Goal: Task Accomplishment & Management: Use online tool/utility

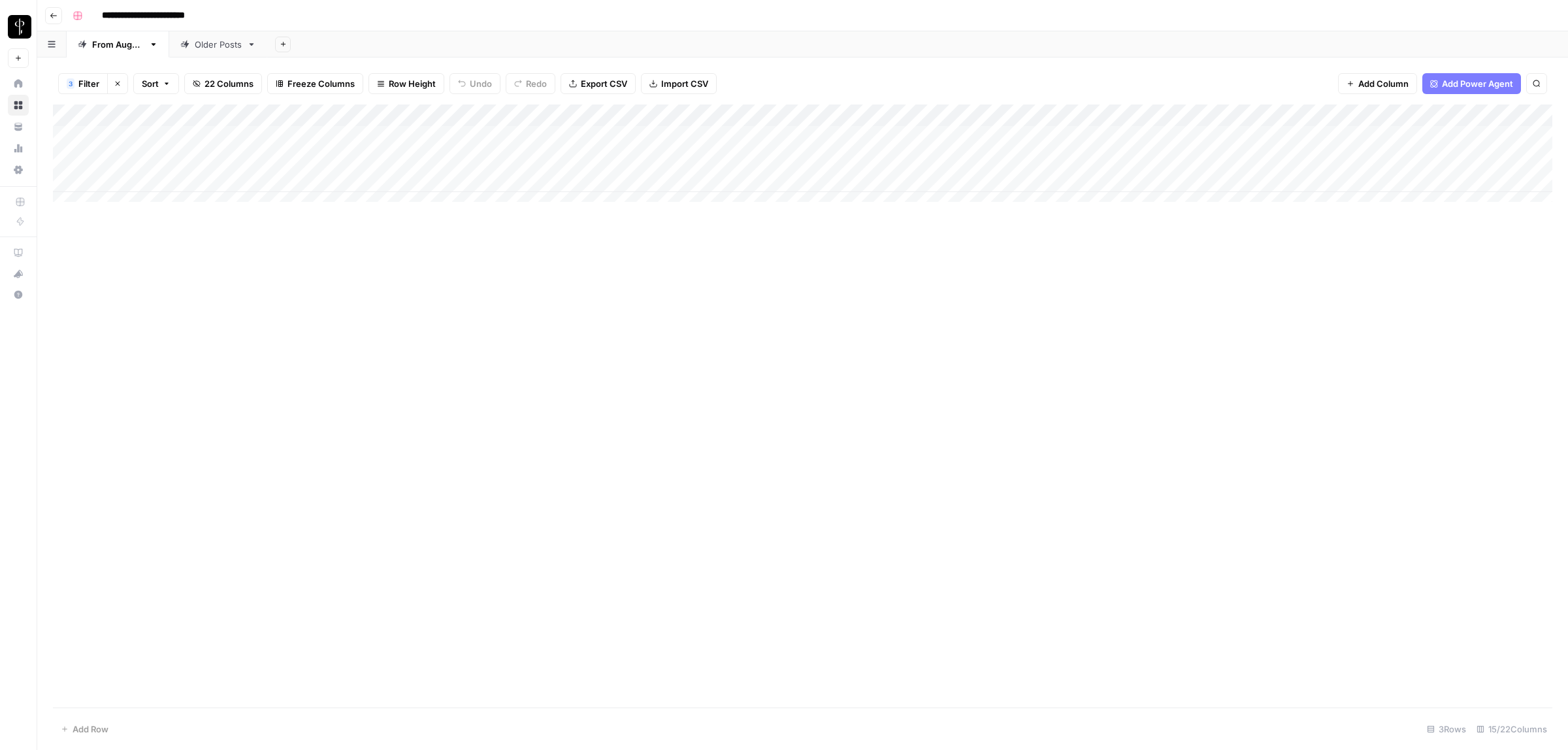
click at [1087, 380] on div "Add Column" at bounding box center [803, 406] width 1499 height 604
click at [470, 136] on div "Add Column" at bounding box center [803, 159] width 1499 height 110
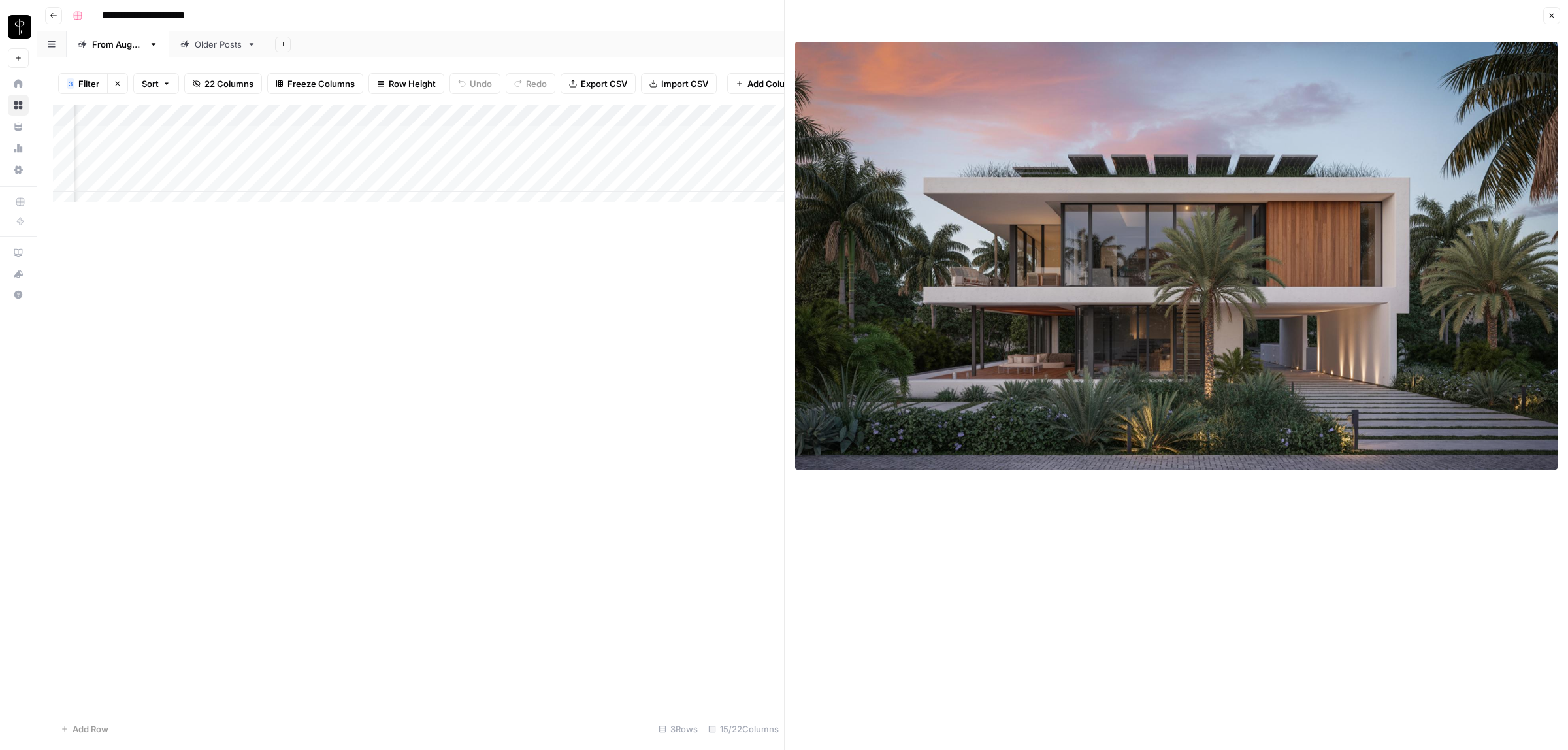
click at [1556, 18] on button "Close" at bounding box center [1552, 16] width 17 height 17
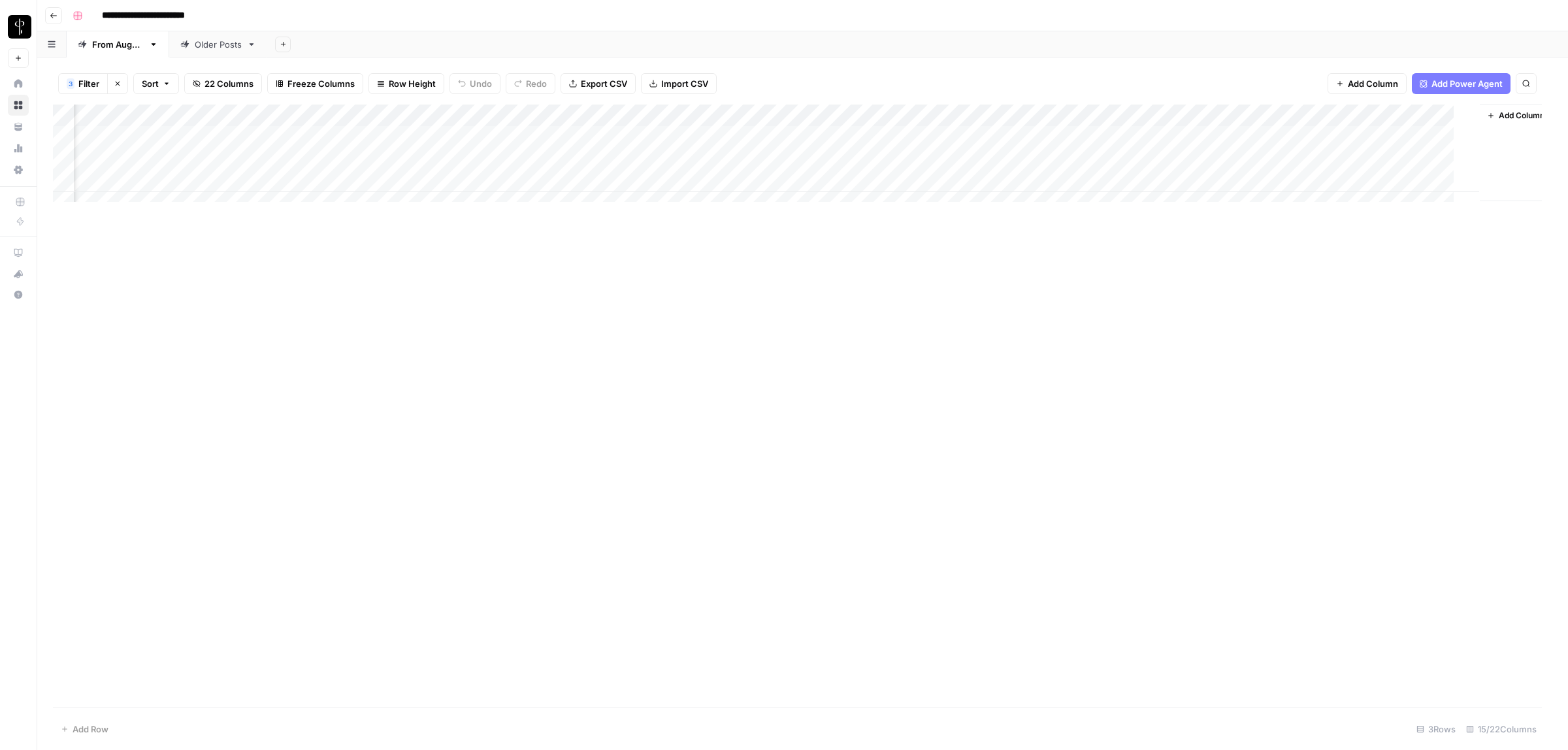
scroll to position [0, 511]
click at [647, 139] on div "Add Column" at bounding box center [803, 159] width 1499 height 110
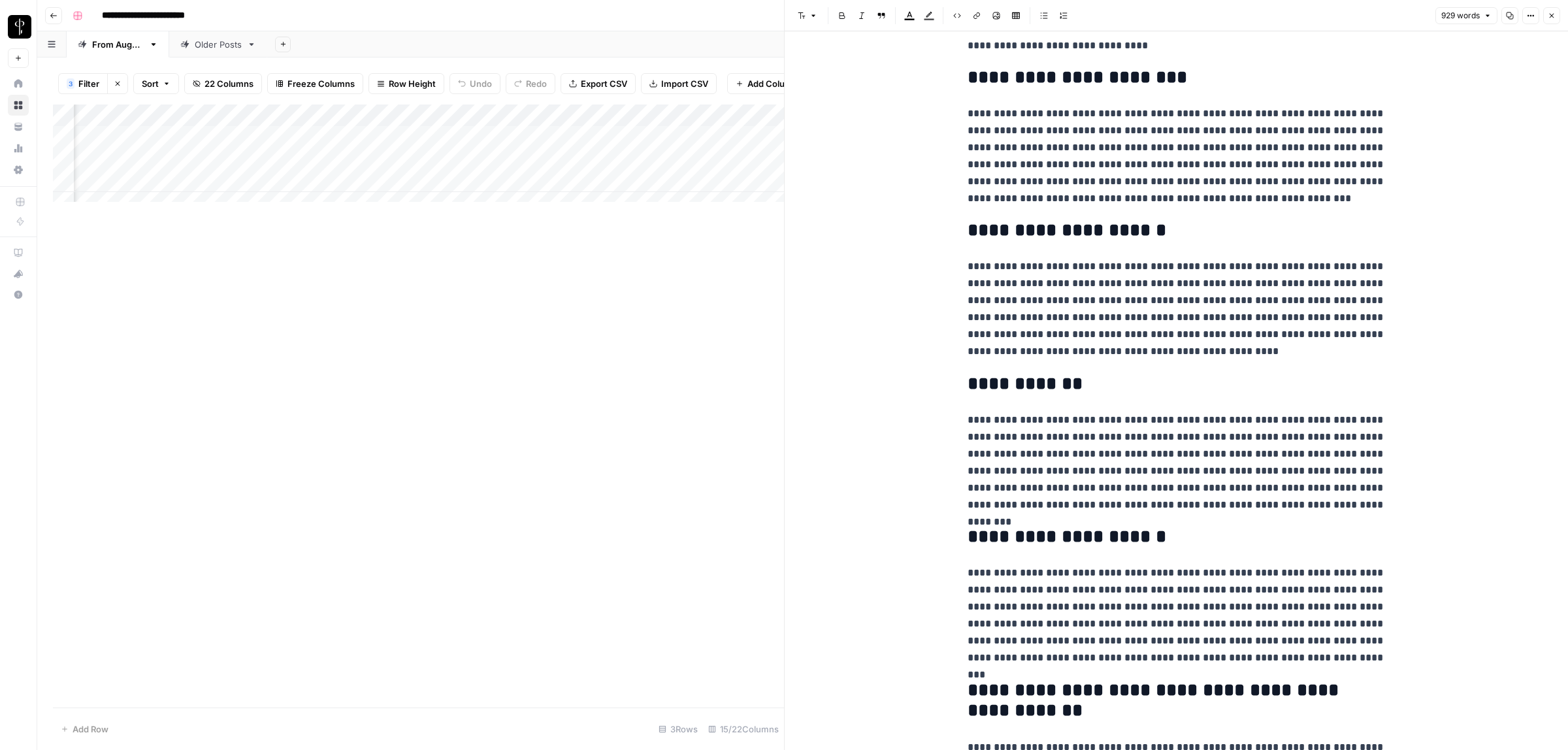
scroll to position [1315, 0]
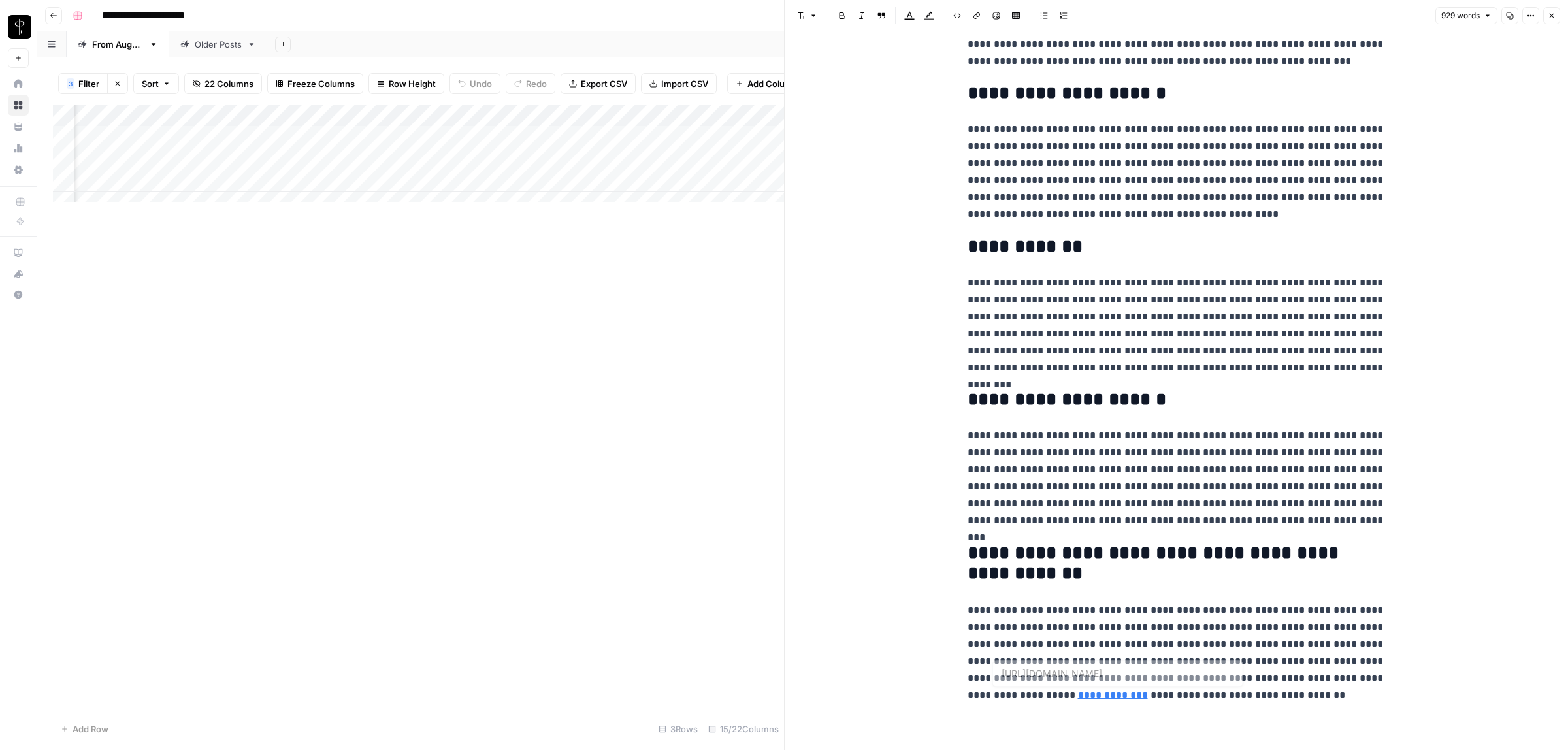
click at [1078, 700] on link "**********" at bounding box center [1113, 695] width 70 height 10
click at [1191, 678] on icon at bounding box center [1190, 674] width 8 height 8
click at [1078, 697] on link "**********" at bounding box center [1113, 695] width 70 height 10
click at [1191, 672] on icon at bounding box center [1189, 674] width 7 height 7
drag, startPoint x: 1556, startPoint y: 15, endPoint x: 1287, endPoint y: 91, distance: 279.5
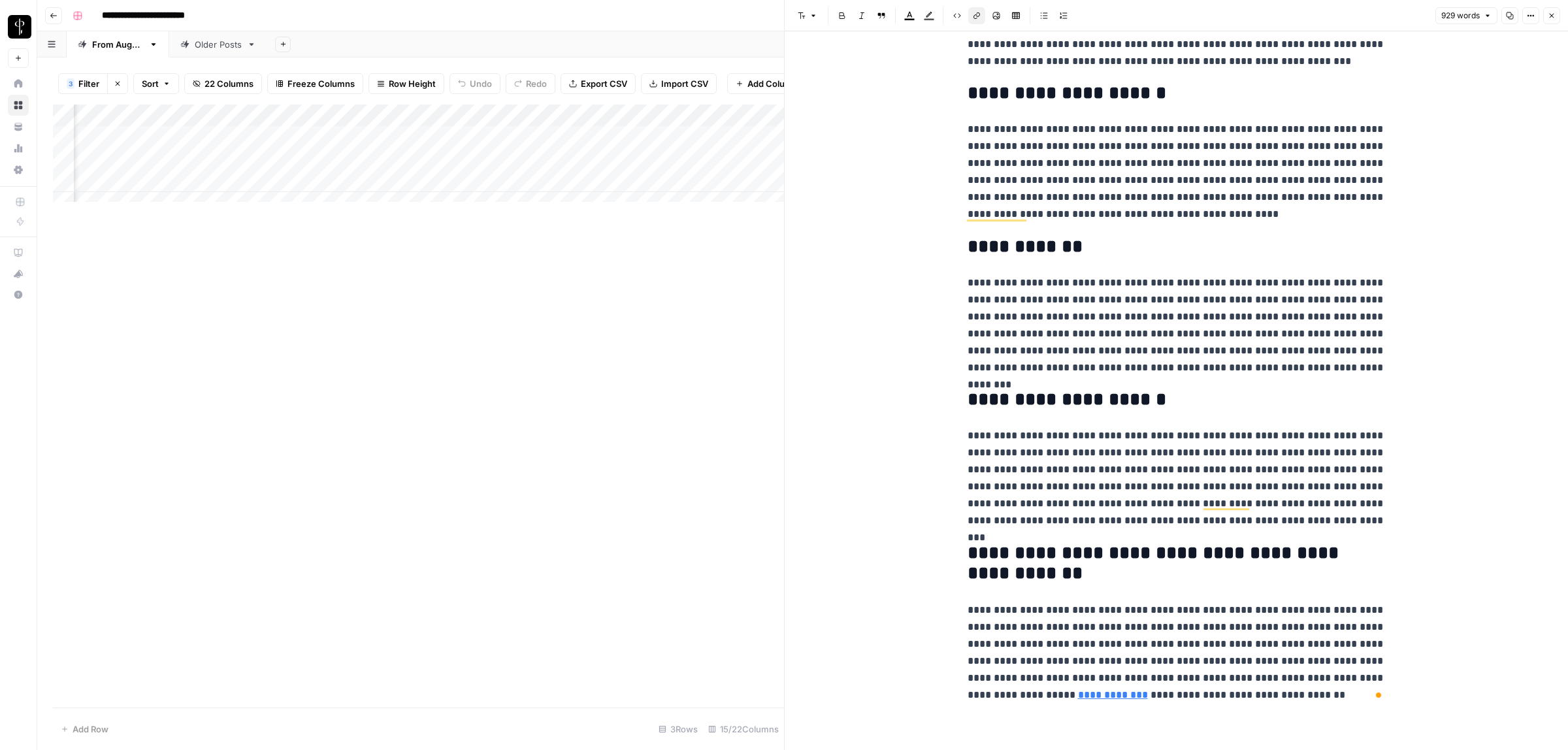
click at [1555, 15] on button "Close" at bounding box center [1552, 16] width 17 height 17
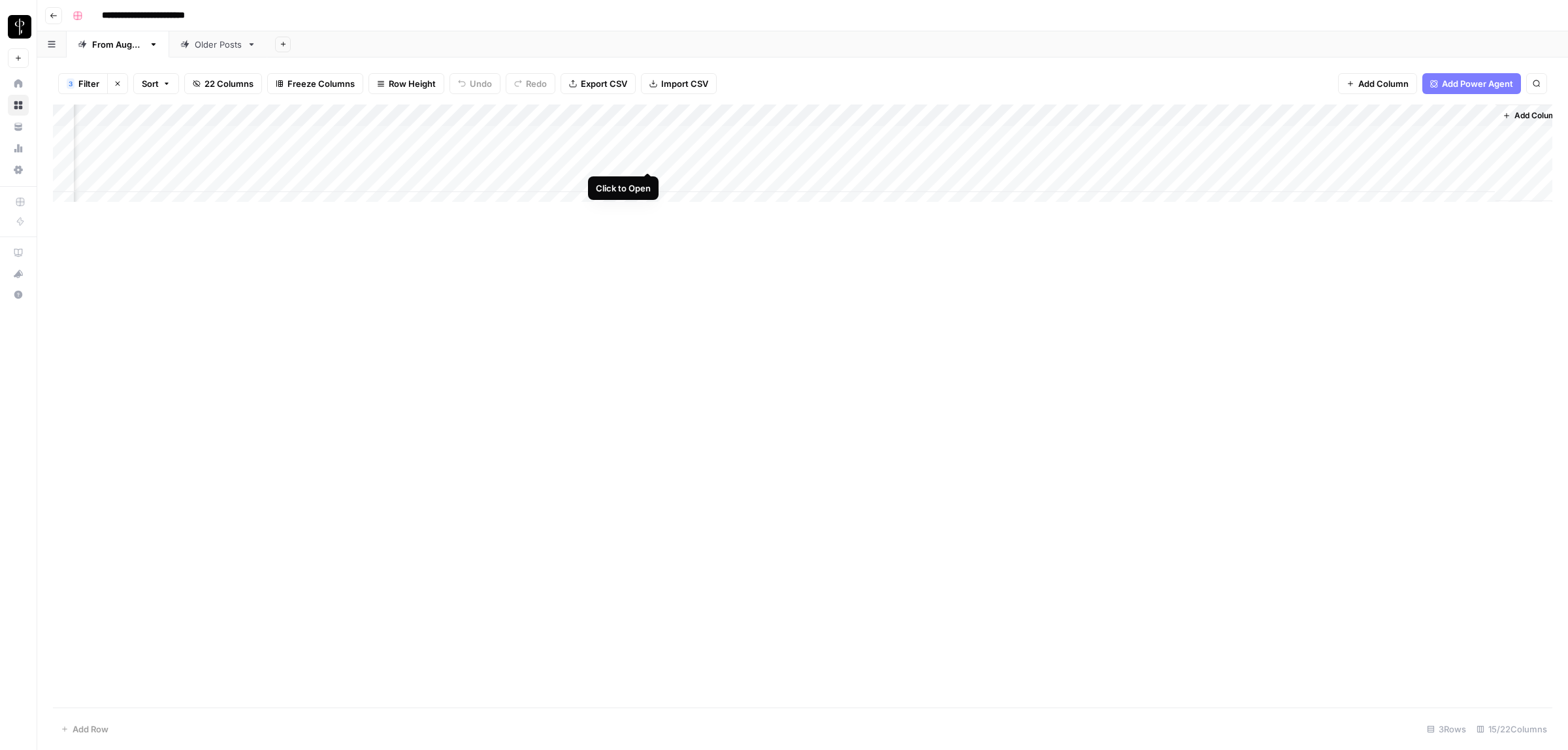
click at [651, 157] on div "Add Column" at bounding box center [803, 159] width 1499 height 110
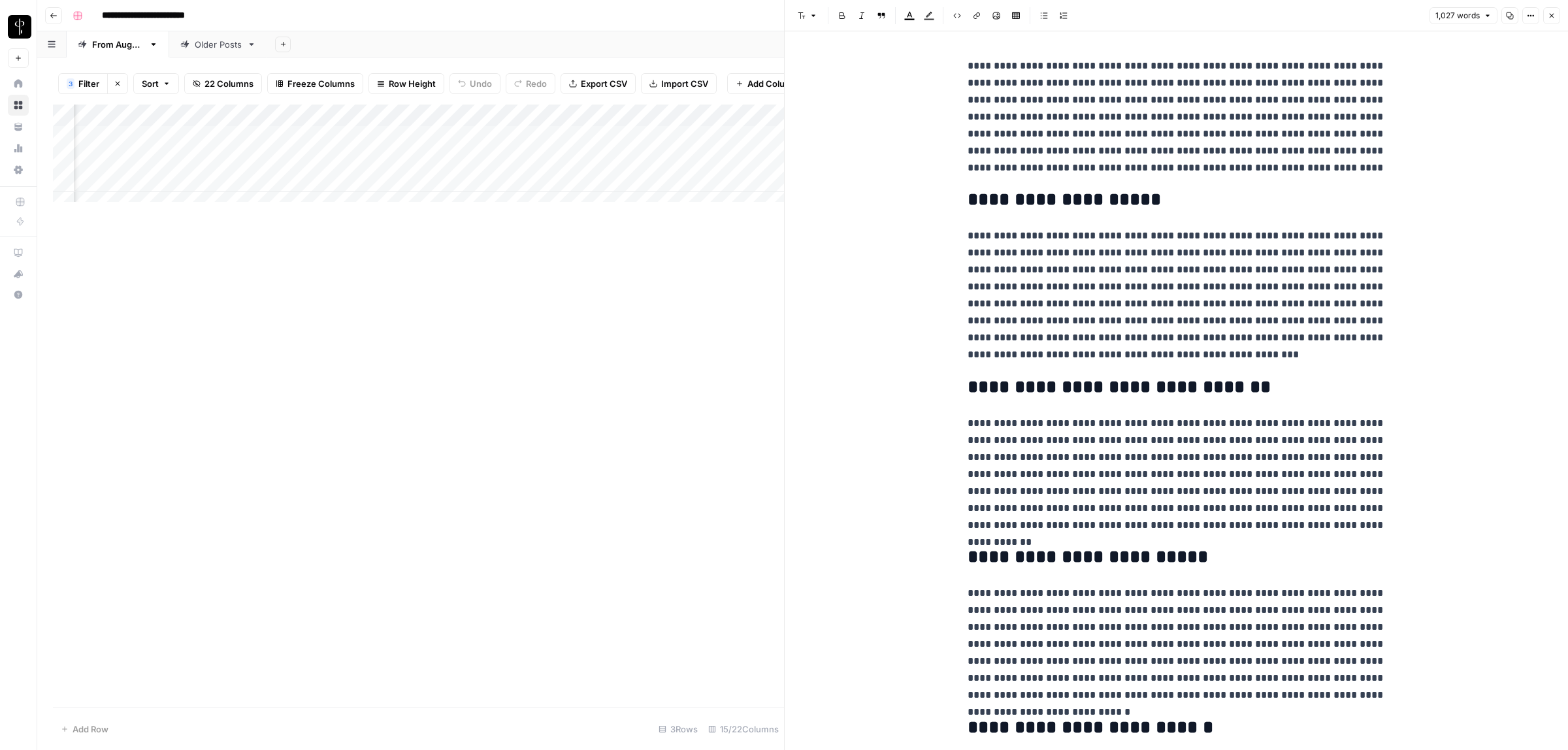
click at [1550, 12] on icon "button" at bounding box center [1552, 16] width 8 height 8
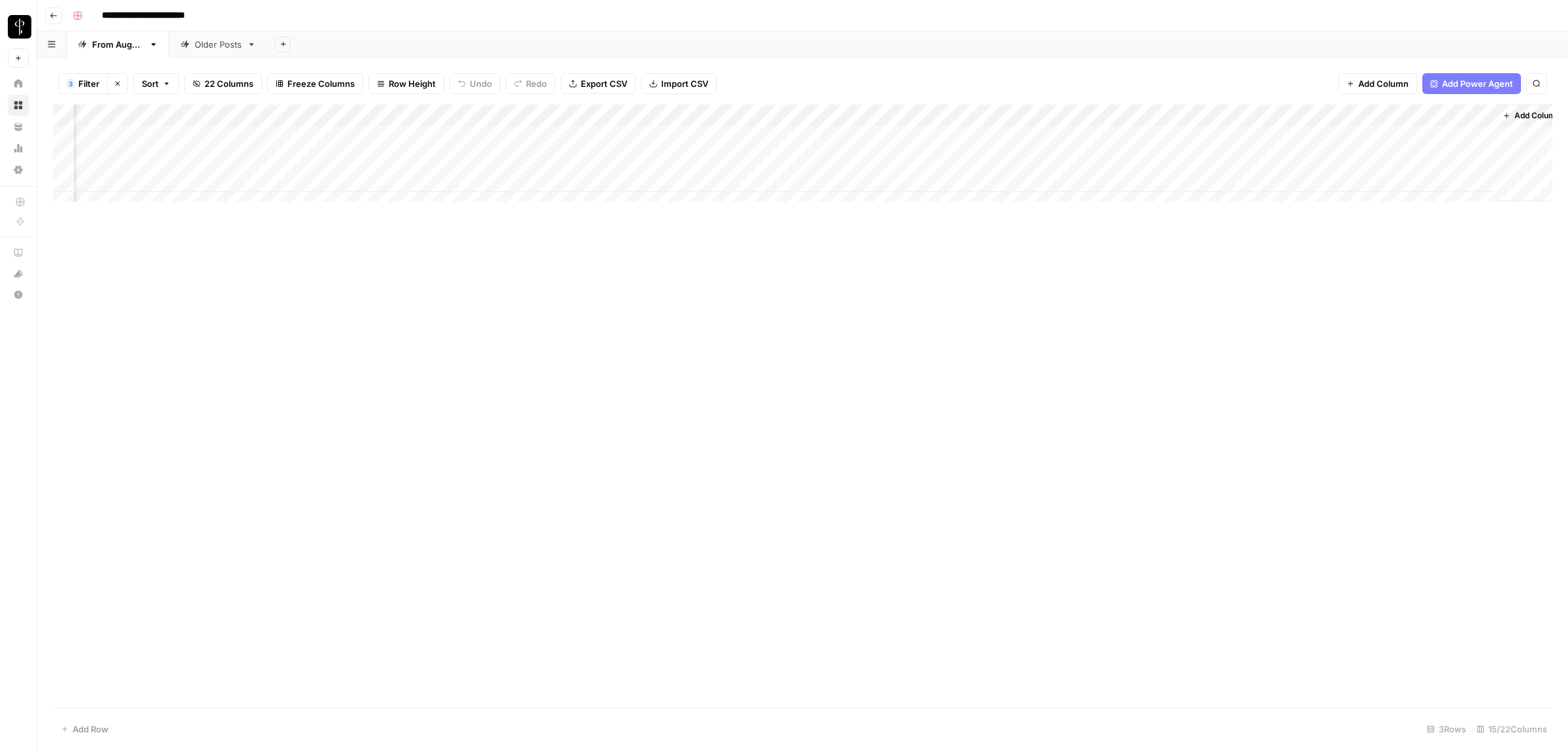
click at [488, 160] on div "Add Column" at bounding box center [803, 159] width 1499 height 110
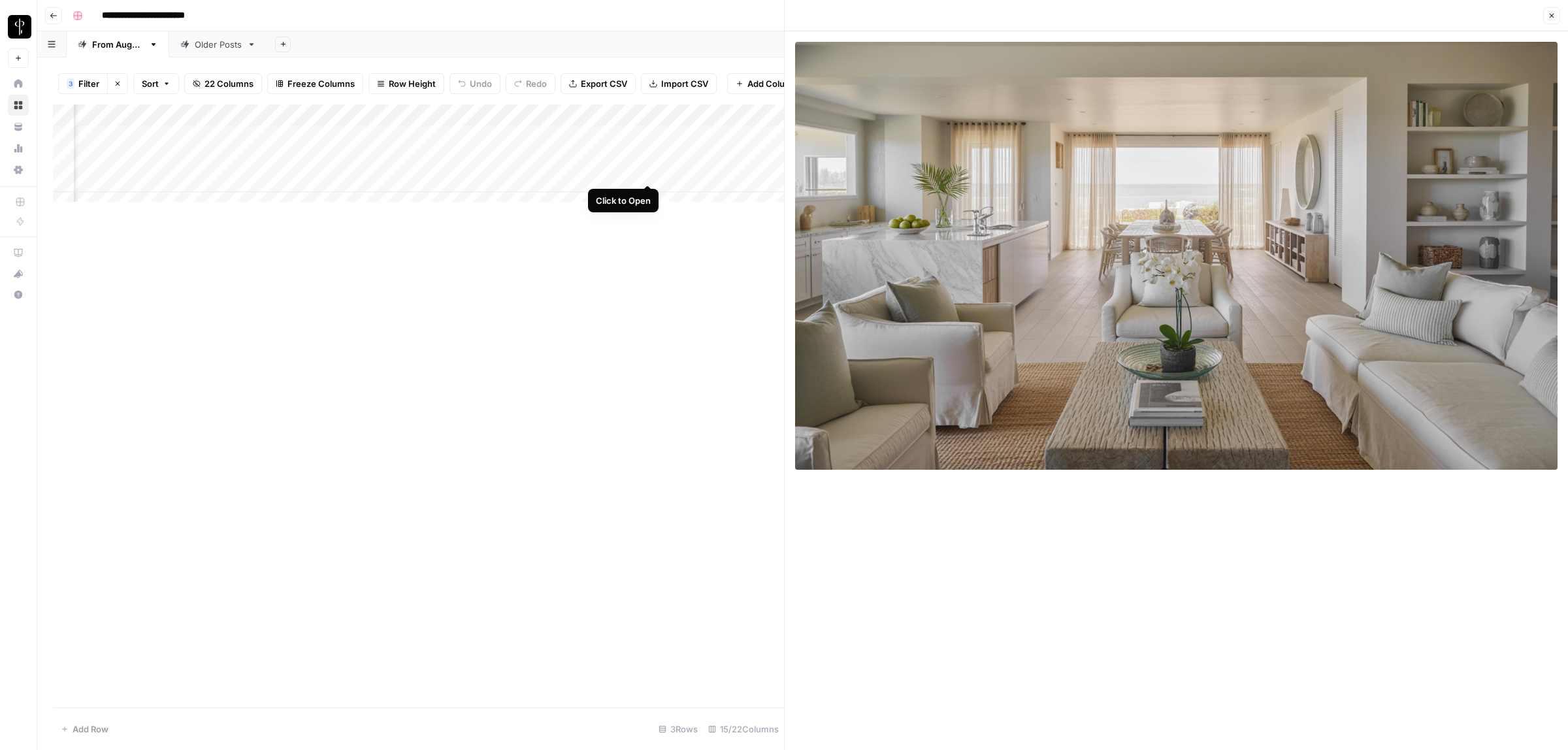
click at [652, 171] on div "Add Column" at bounding box center [418, 159] width 731 height 110
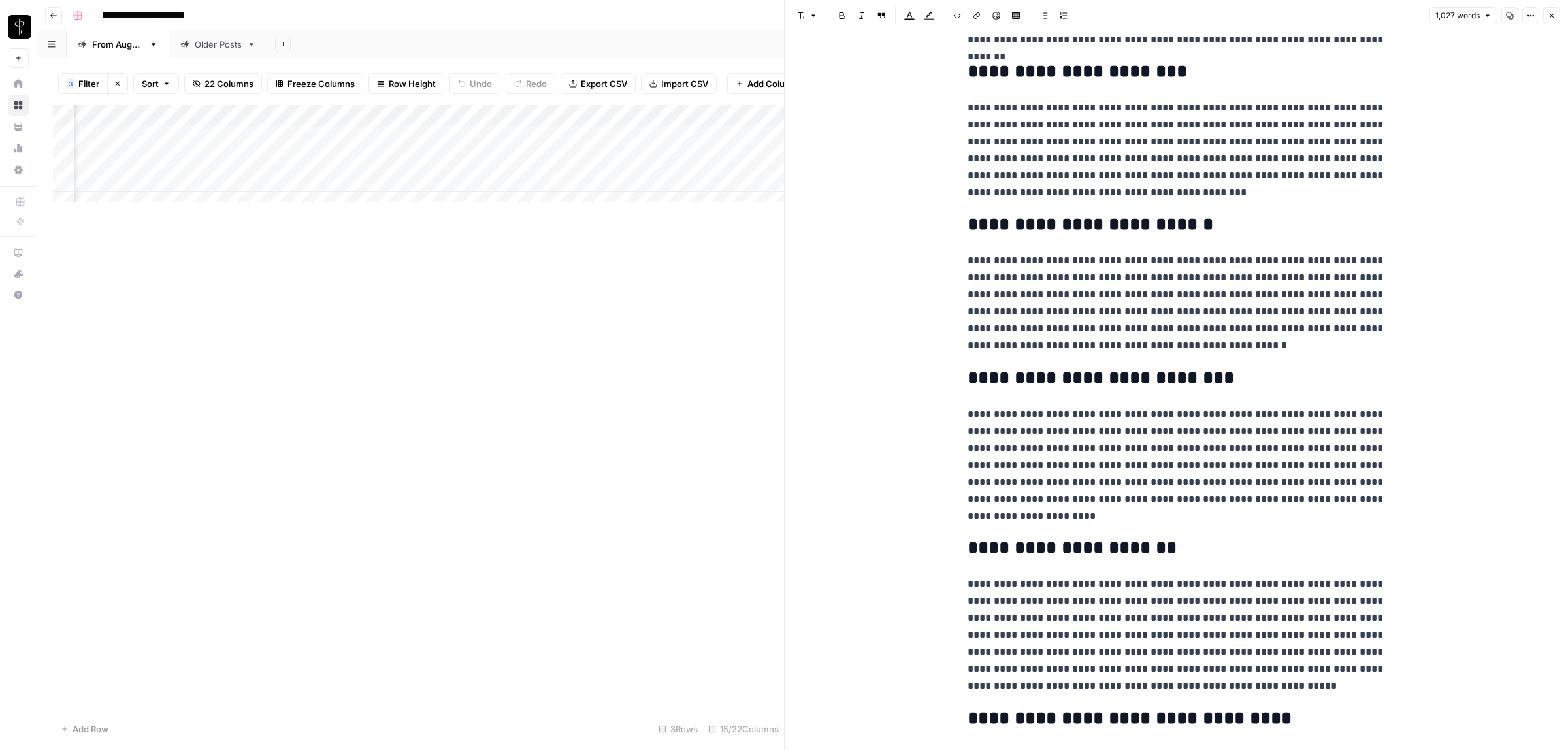
scroll to position [1243, 0]
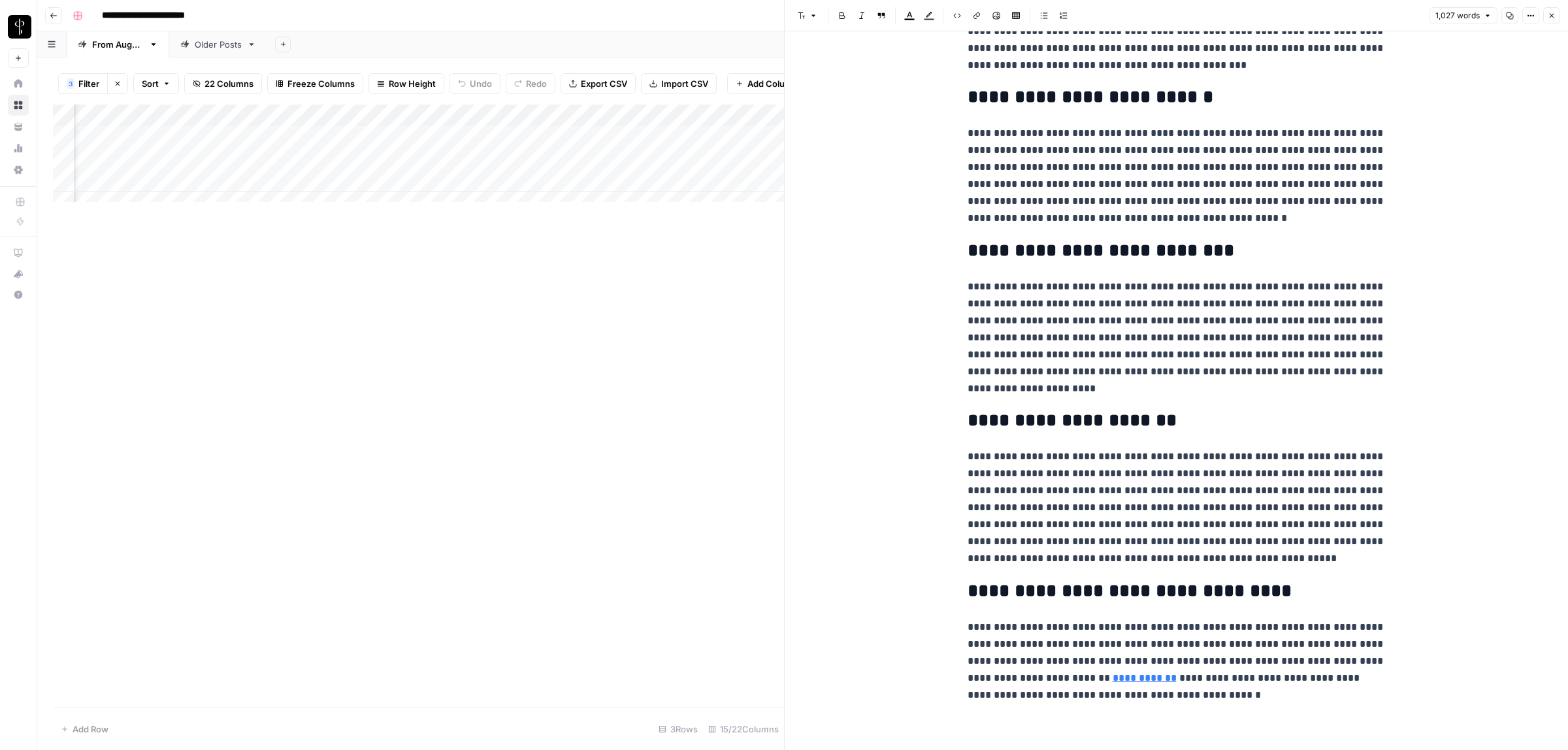
click at [1113, 677] on link "**********" at bounding box center [1144, 678] width 64 height 10
click at [1209, 660] on icon at bounding box center [1207, 657] width 7 height 7
click at [1557, 16] on button "Close" at bounding box center [1552, 16] width 17 height 17
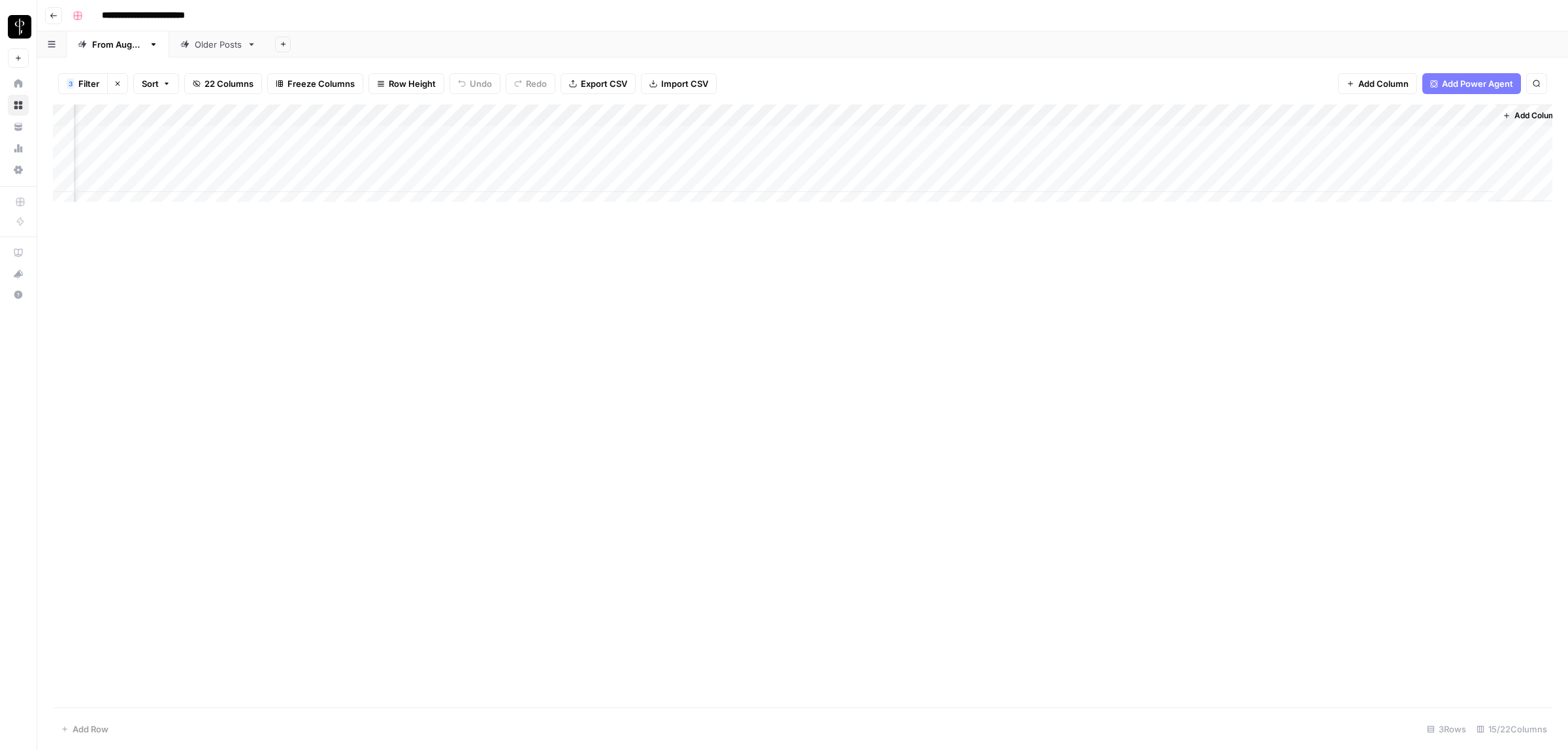
click at [1253, 160] on div "Add Column" at bounding box center [803, 159] width 1499 height 110
click at [1260, 160] on body "**********" at bounding box center [784, 375] width 1568 height 750
click at [1260, 160] on input "text" at bounding box center [1295, 164] width 114 height 12
click at [1267, 210] on button "Posted" at bounding box center [1261, 210] width 39 height 16
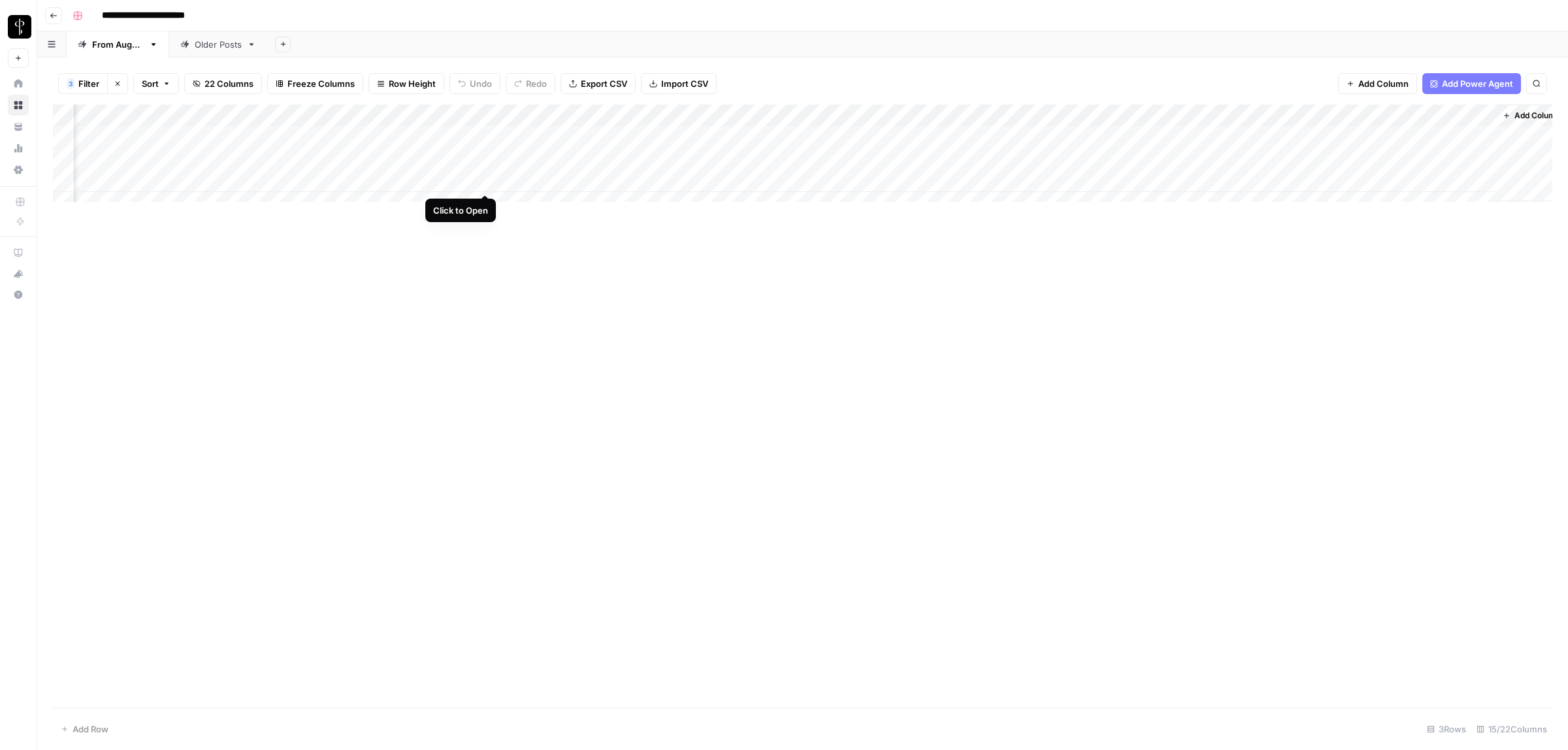
click at [487, 185] on div "Add Column" at bounding box center [803, 159] width 1499 height 110
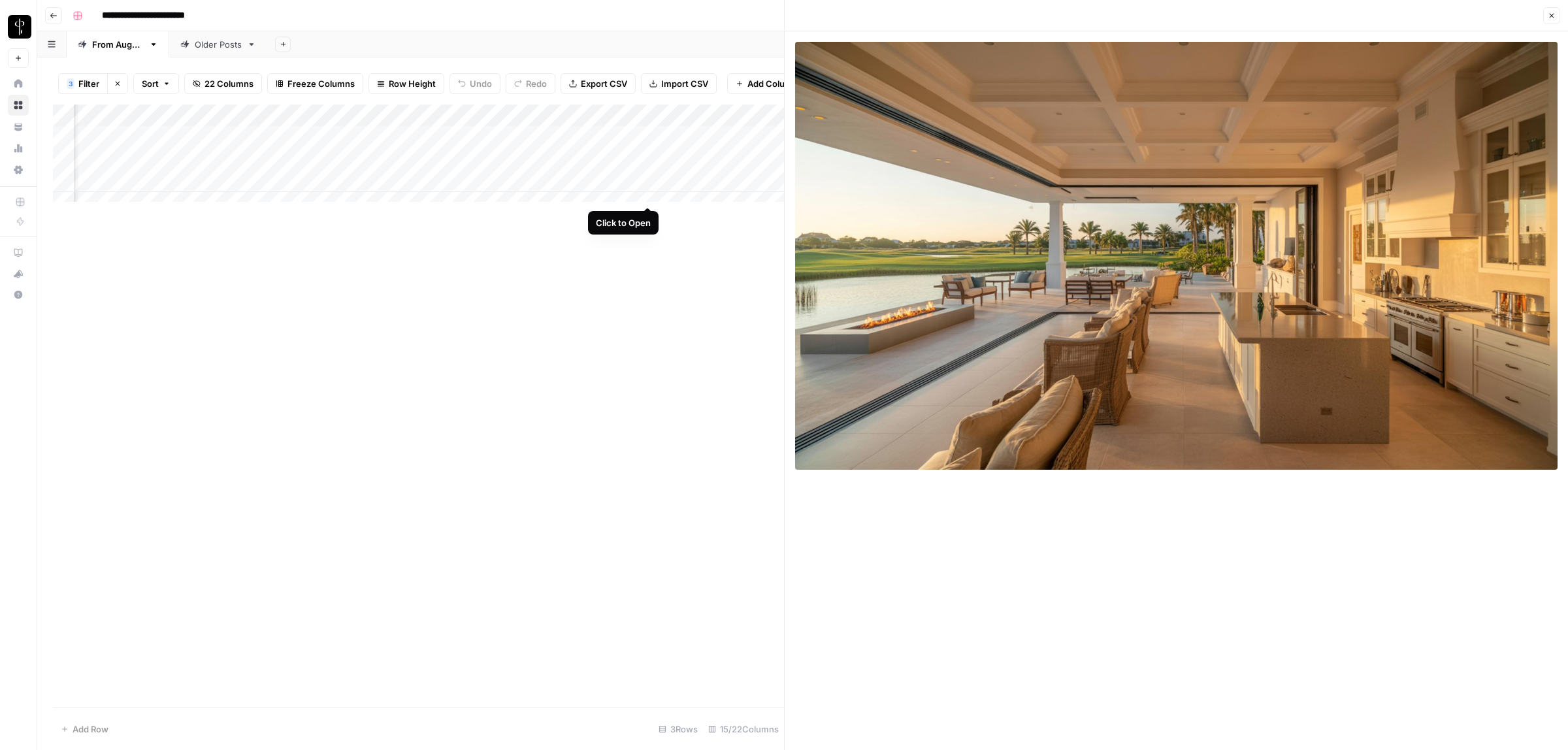
click at [649, 196] on div "Add Column" at bounding box center [418, 159] width 731 height 110
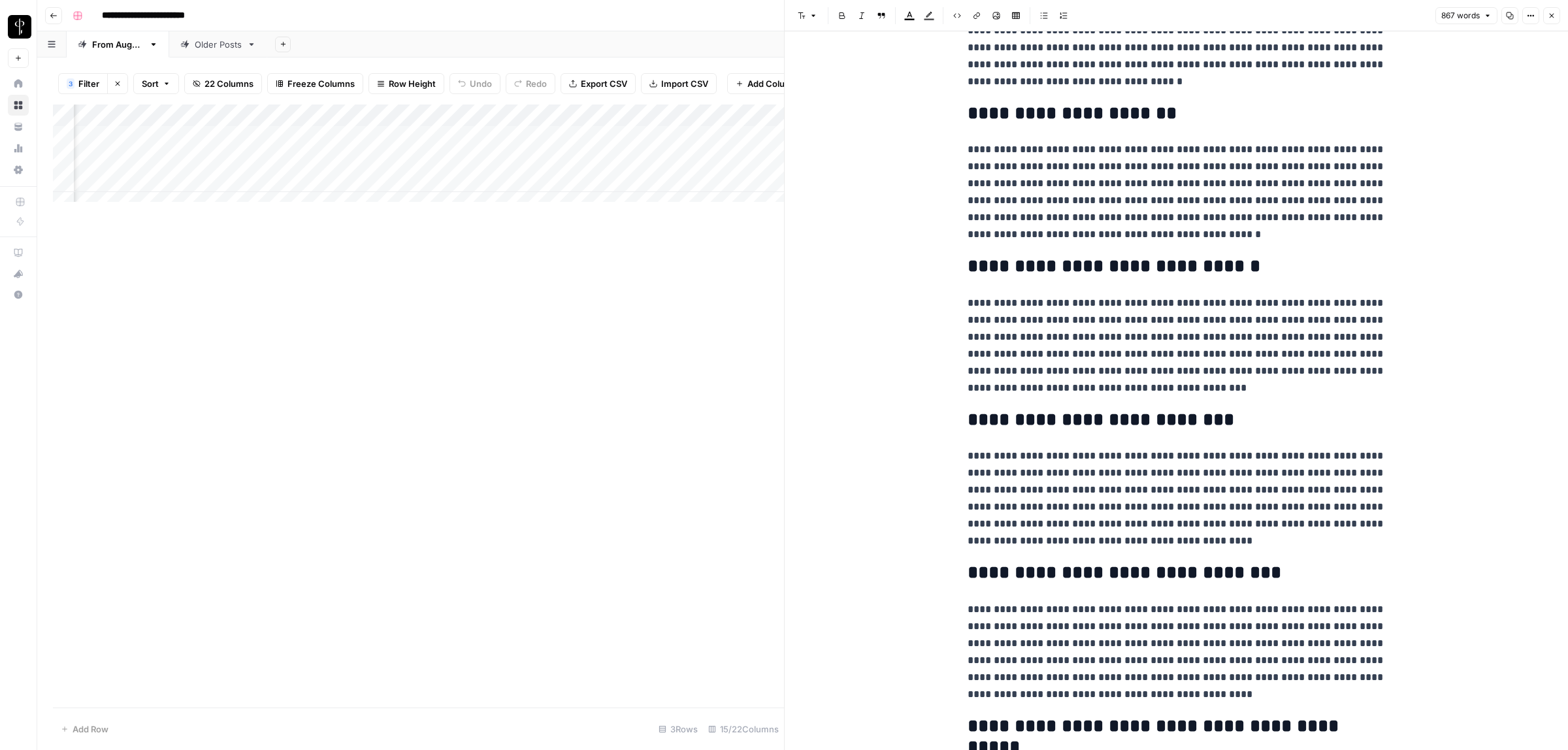
scroll to position [1125, 0]
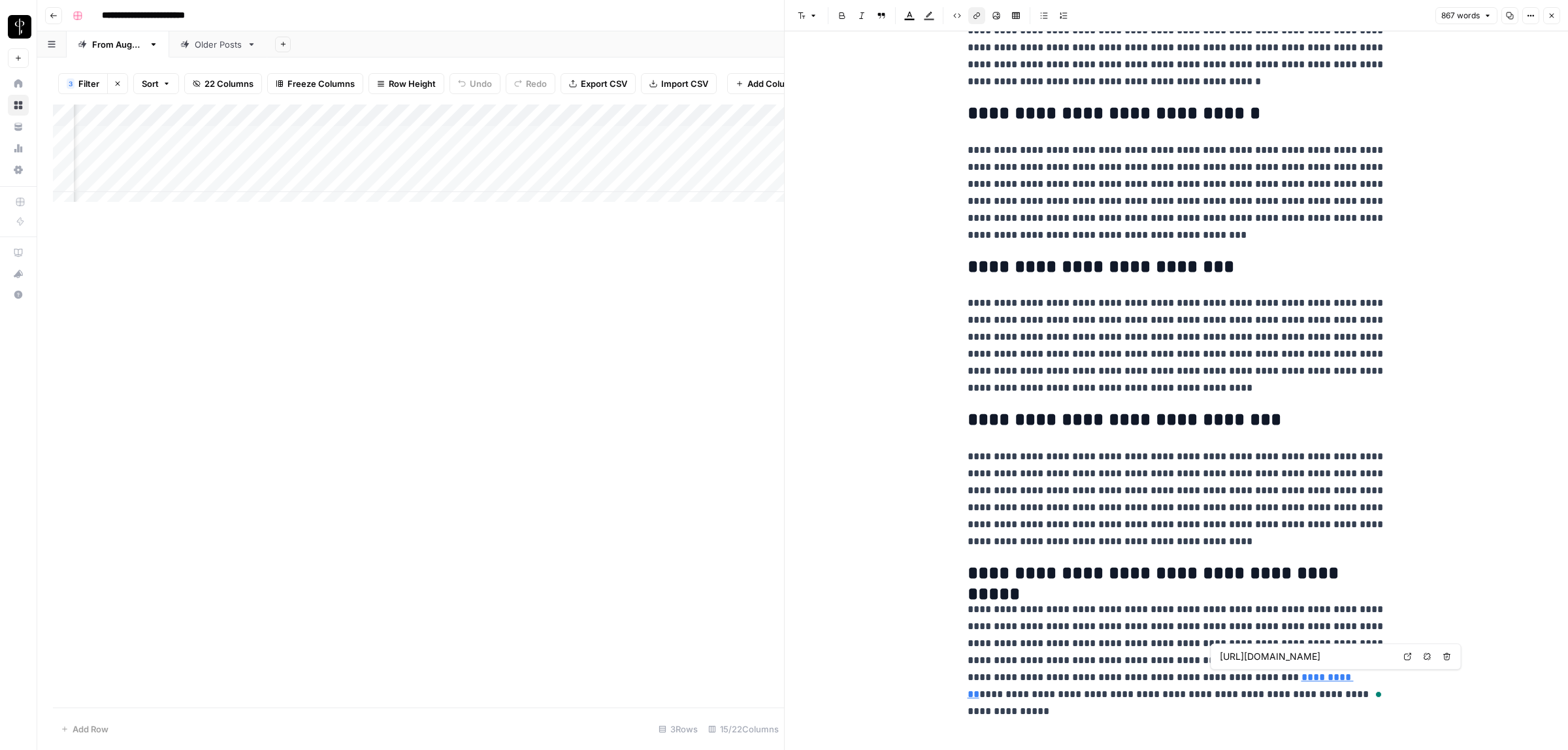
click at [1242, 678] on link "**********" at bounding box center [1161, 686] width 386 height 26
click at [1410, 658] on icon at bounding box center [1408, 657] width 8 height 8
click at [482, 193] on div "Add Column" at bounding box center [418, 159] width 731 height 110
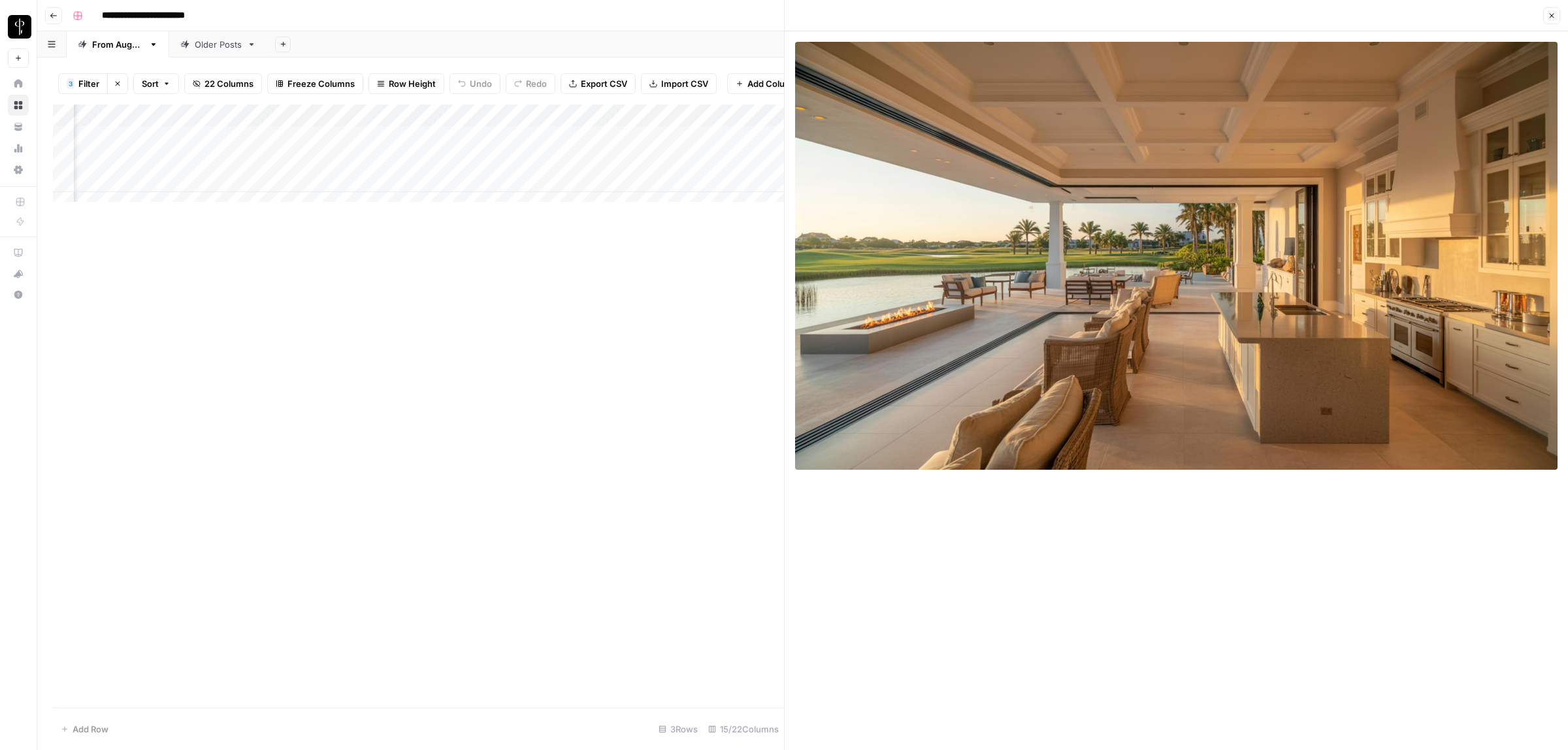
click at [1550, 14] on icon "button" at bounding box center [1552, 16] width 8 height 8
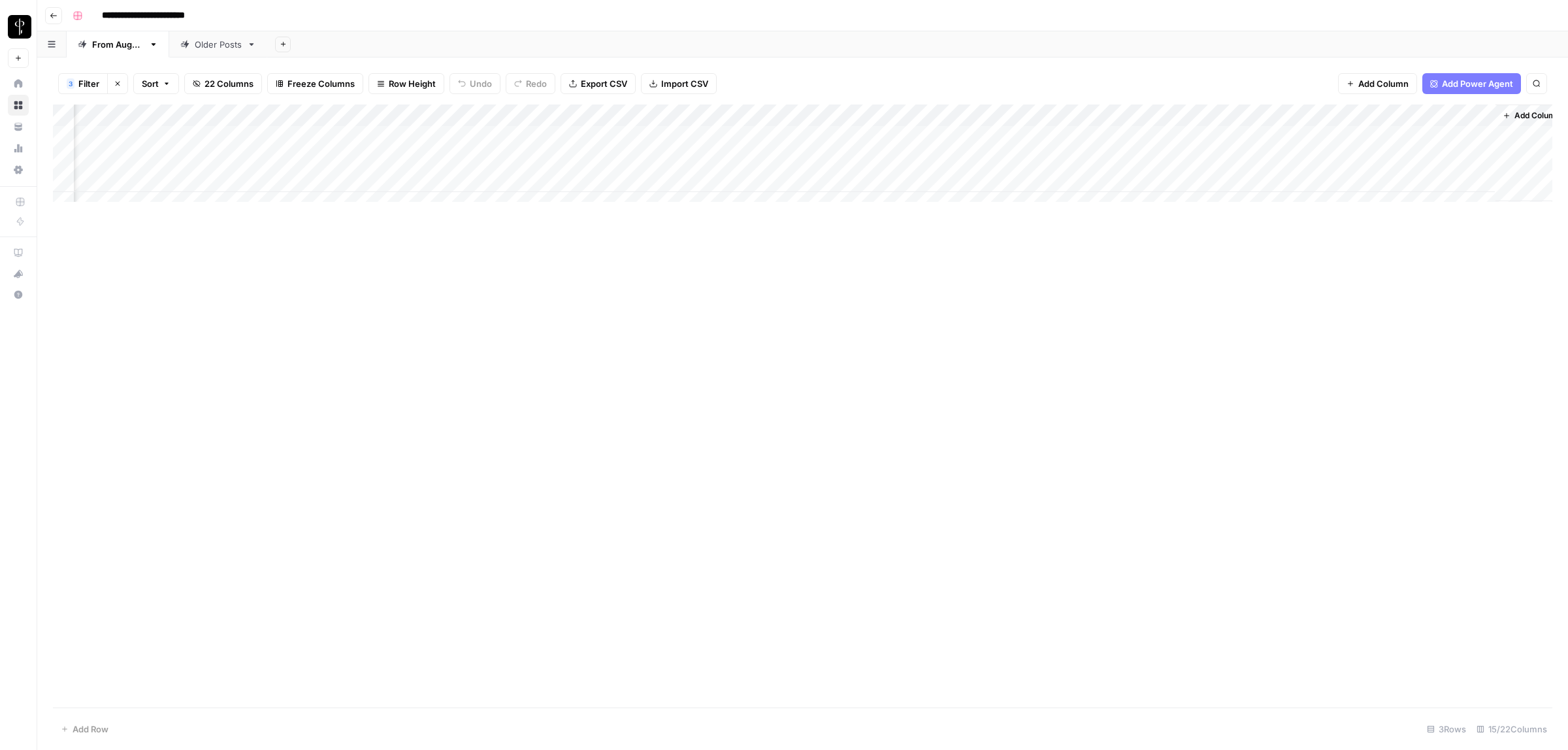
click at [1011, 173] on div "Add Column" at bounding box center [803, 159] width 1499 height 110
type textarea "**********"
click at [1178, 178] on div "Add Column" at bounding box center [803, 159] width 1499 height 110
click at [1254, 180] on div "Add Column" at bounding box center [803, 159] width 1499 height 110
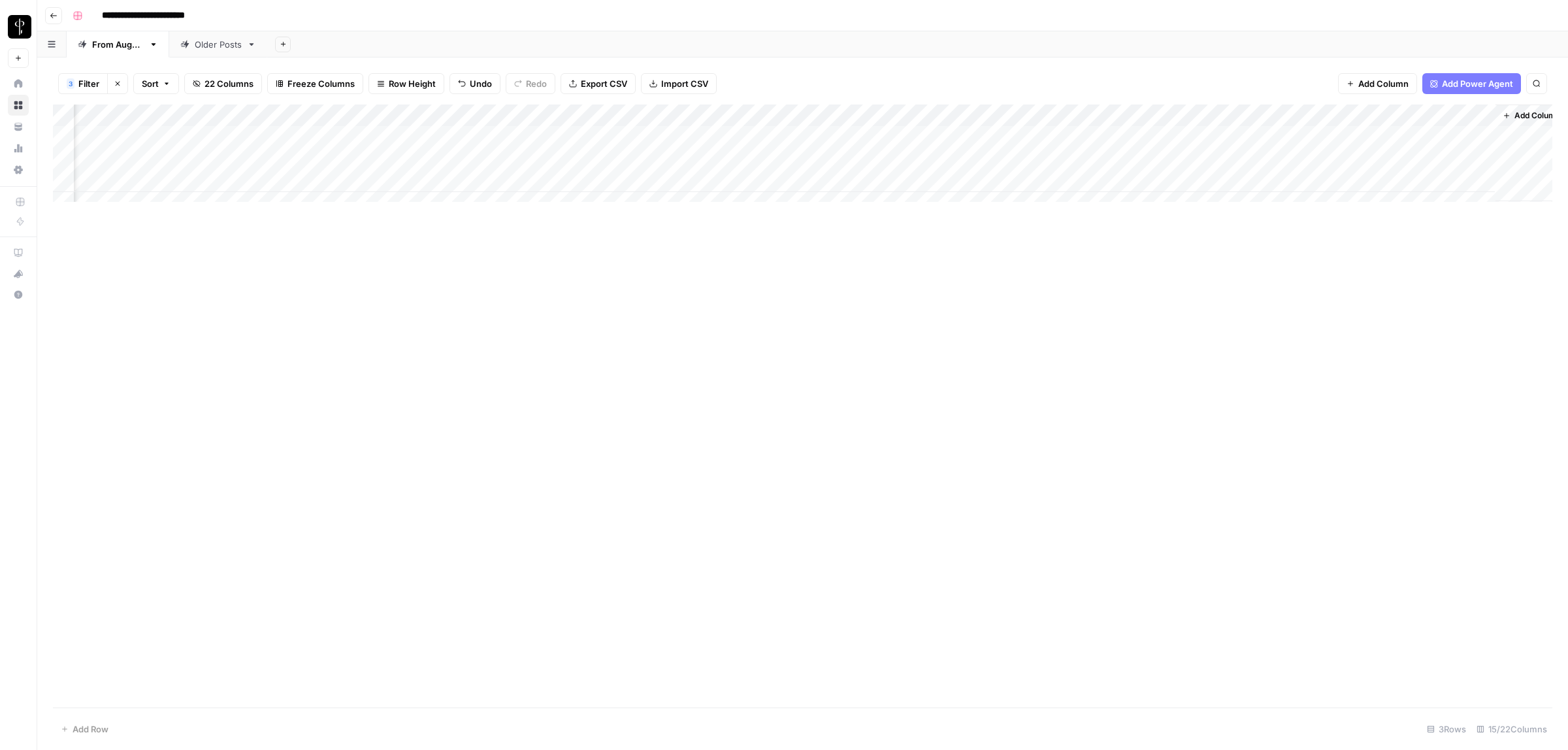
click at [1254, 180] on div "Add Column" at bounding box center [803, 159] width 1499 height 110
click at [1254, 178] on div "Add Column" at bounding box center [803, 159] width 1499 height 110
click at [1274, 281] on button "Do Not Post" at bounding box center [1271, 279] width 58 height 16
click at [1028, 361] on div "Add Column" at bounding box center [803, 406] width 1499 height 604
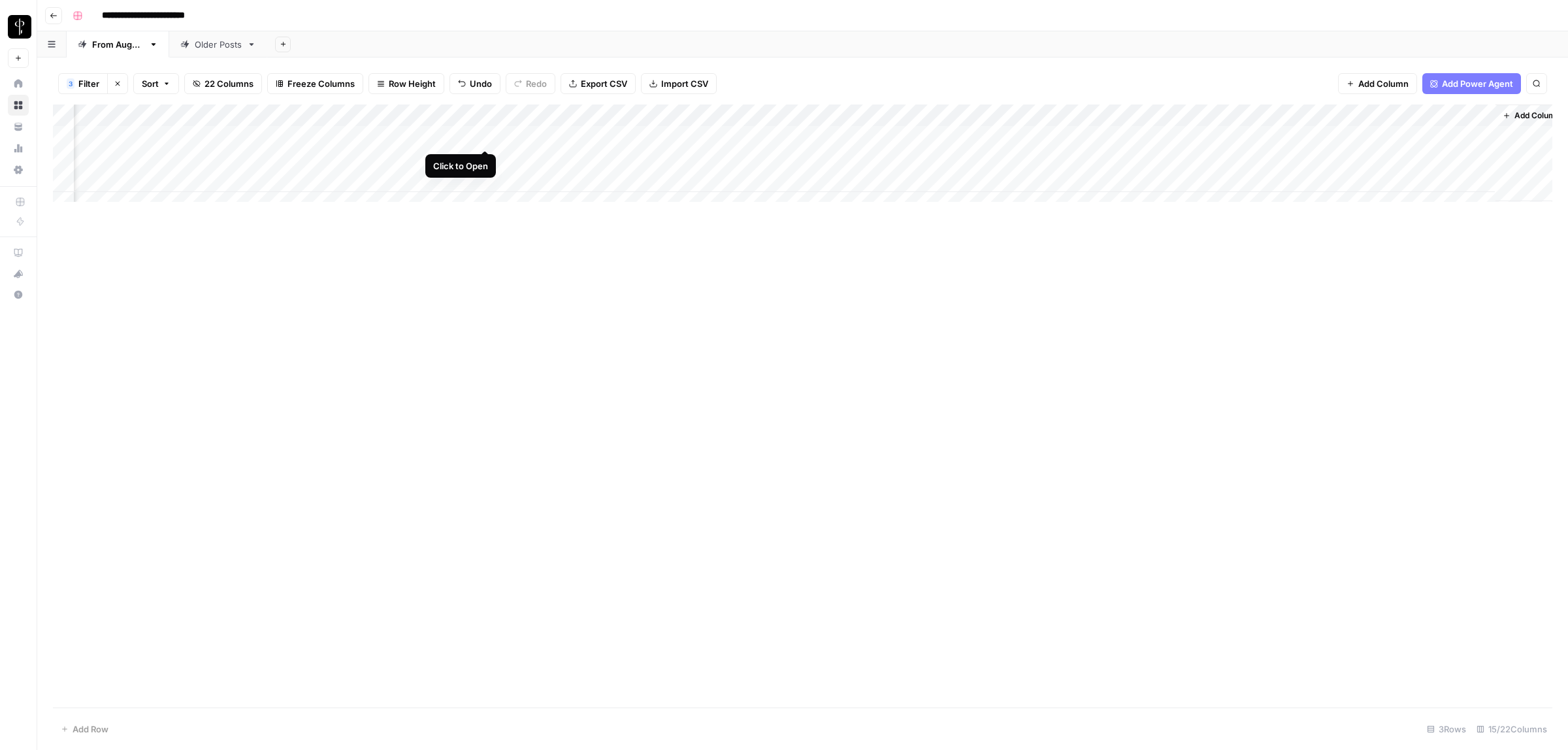
click at [485, 135] on div "Add Column" at bounding box center [803, 159] width 1499 height 110
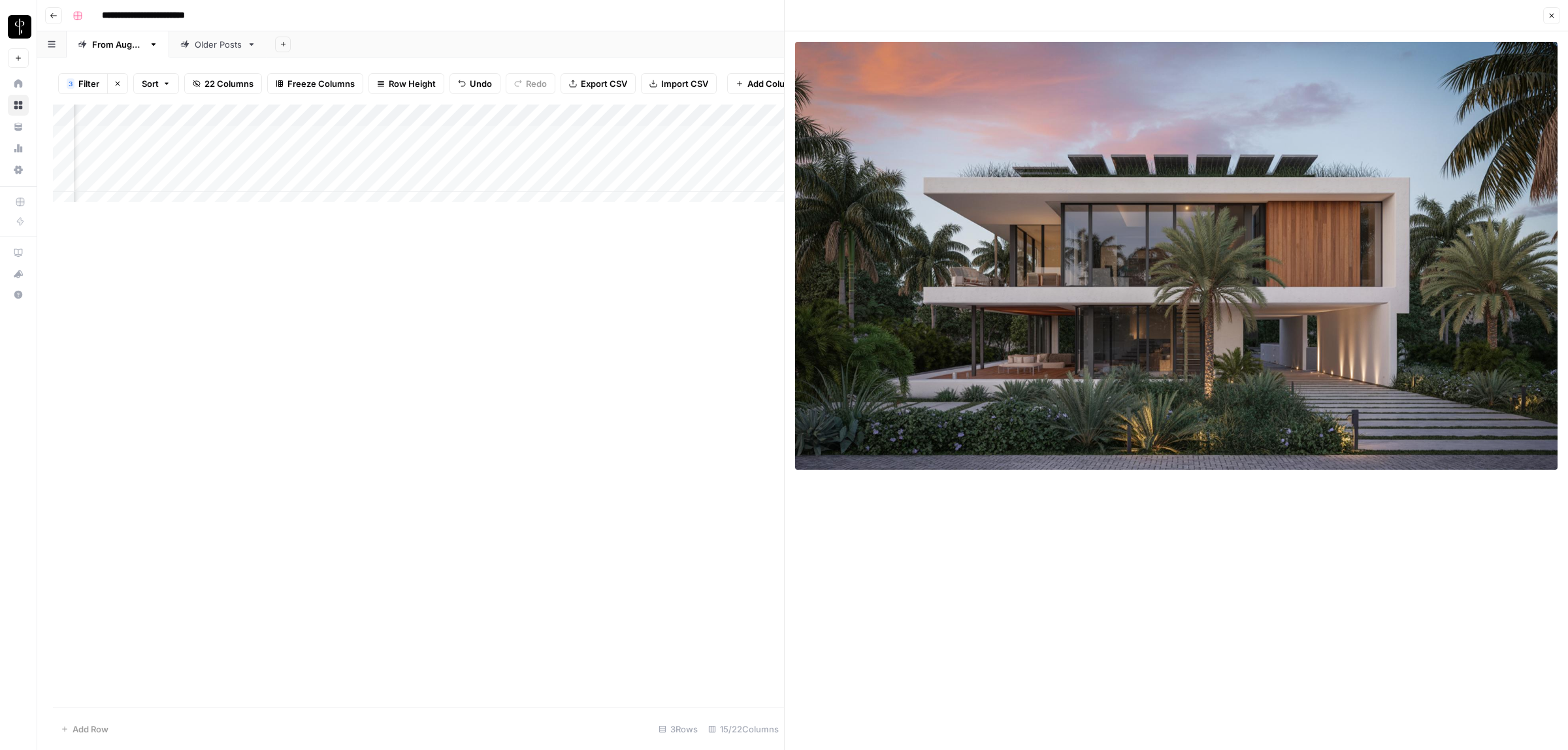
click at [1554, 16] on icon "button" at bounding box center [1552, 16] width 8 height 8
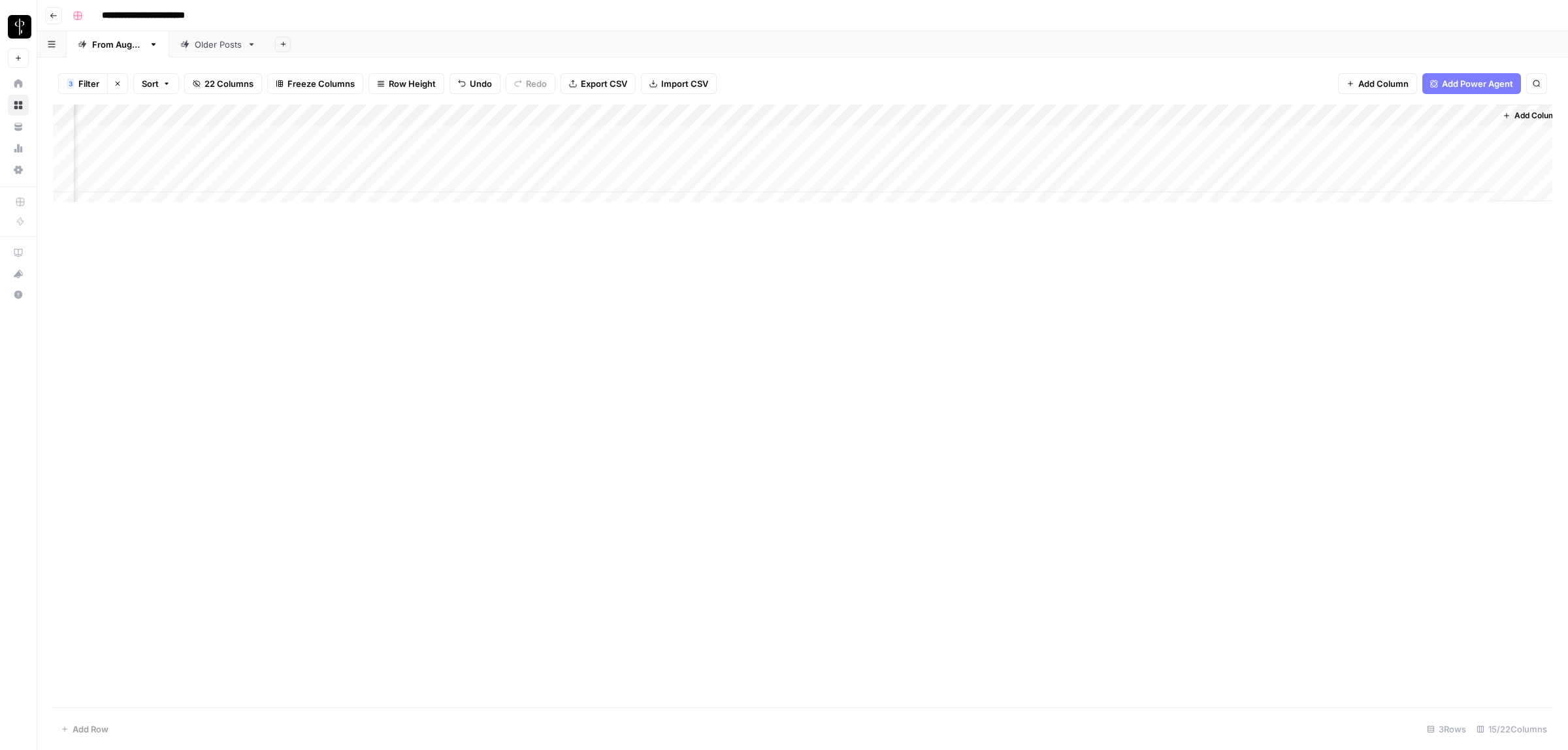
click at [1131, 137] on div "Add Column" at bounding box center [803, 159] width 1499 height 110
click at [994, 141] on div "Add Column" at bounding box center [803, 159] width 1499 height 110
type textarea "**********"
click at [1122, 273] on div "Add Column" at bounding box center [803, 406] width 1499 height 604
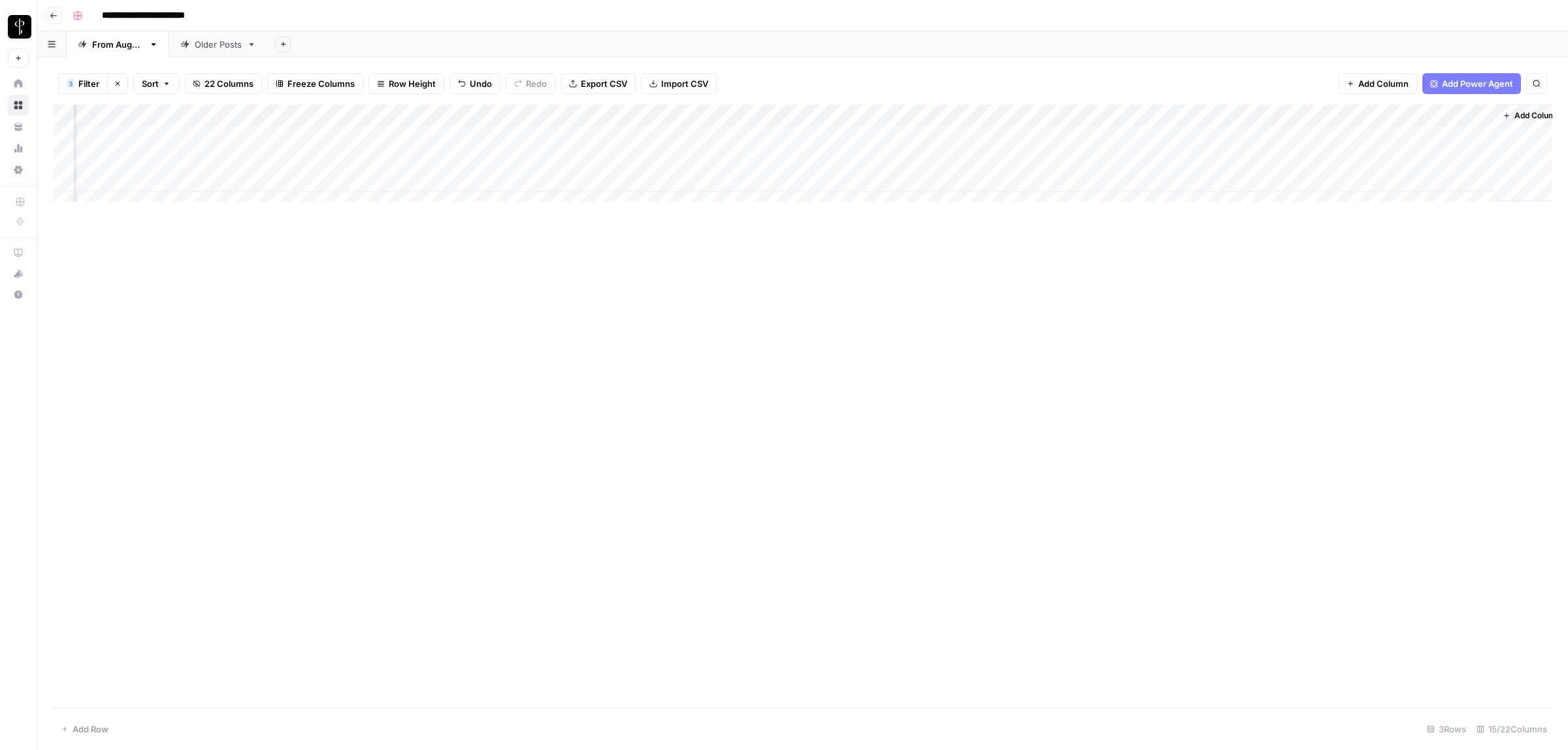
click at [1275, 144] on div "Add Column" at bounding box center [803, 159] width 1499 height 110
click at [1262, 236] on button "Do Not Post" at bounding box center [1271, 234] width 58 height 16
click at [1229, 298] on div "Add Column" at bounding box center [803, 406] width 1499 height 604
click at [937, 136] on div "Add Column" at bounding box center [803, 159] width 1499 height 110
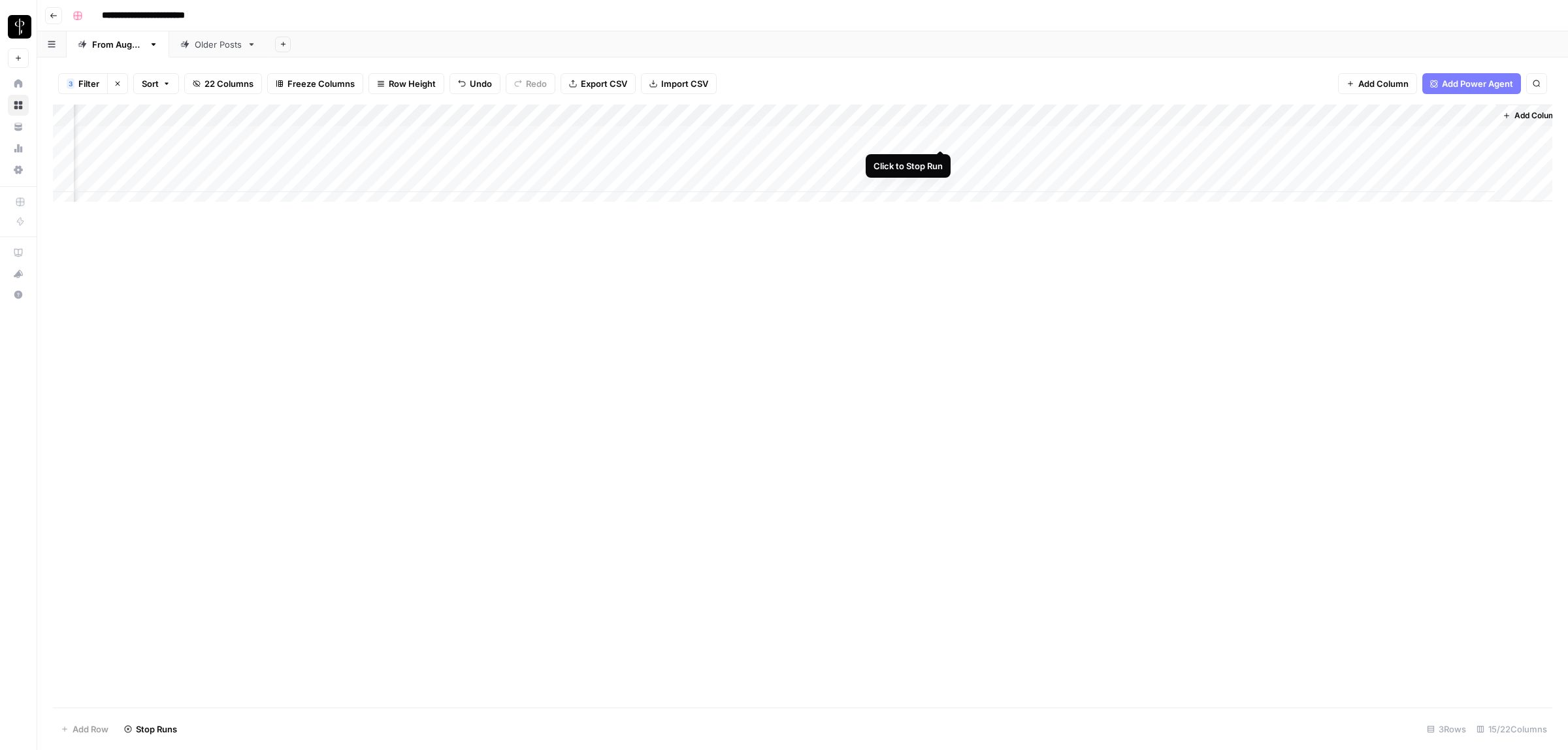
click at [942, 136] on div "Add Column" at bounding box center [803, 159] width 1499 height 110
click at [897, 336] on div "Add Column" at bounding box center [803, 406] width 1499 height 604
click at [660, 374] on div "Add Column" at bounding box center [803, 406] width 1499 height 604
click at [468, 134] on div "Add Column" at bounding box center [803, 148] width 1499 height 87
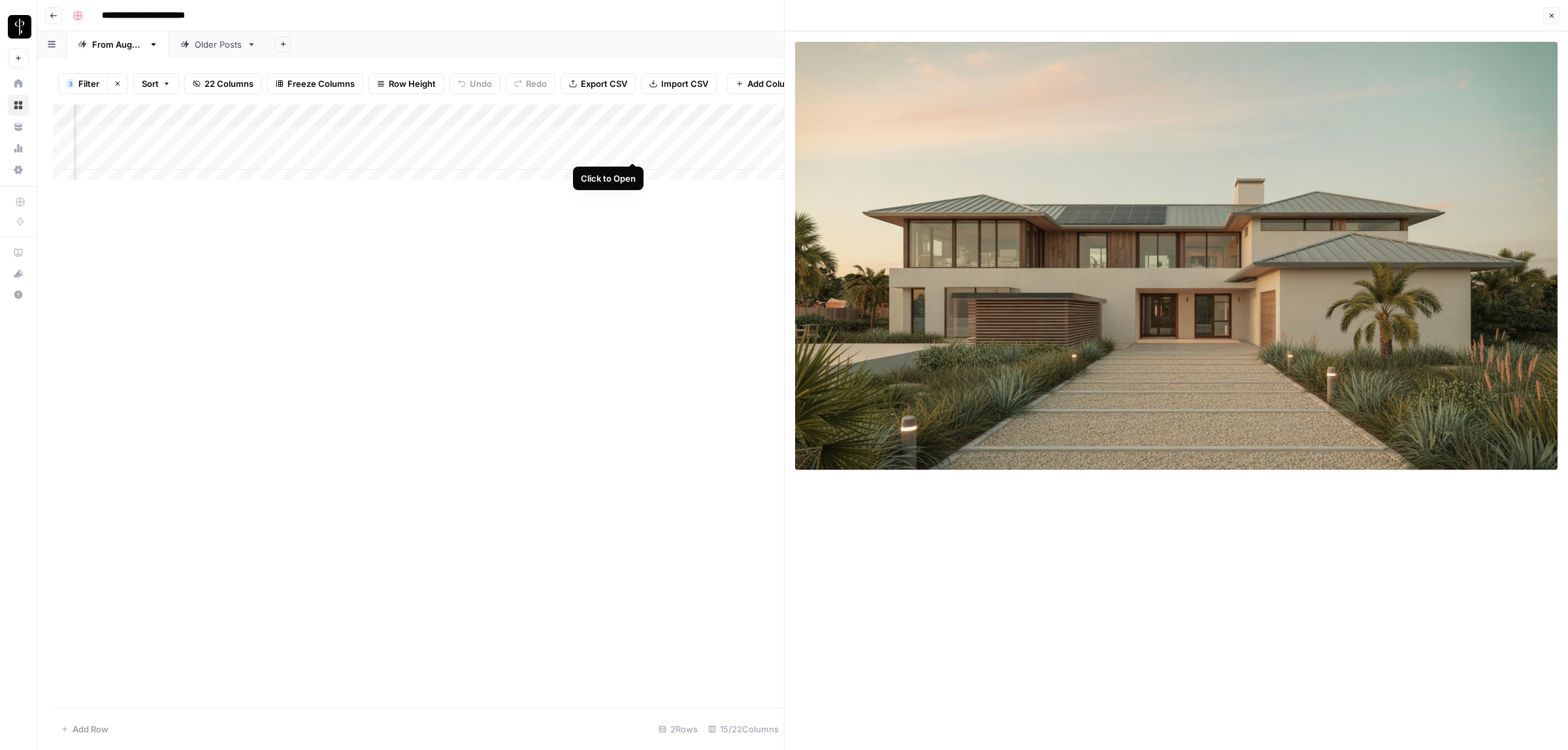
click at [634, 148] on div "Add Column" at bounding box center [418, 148] width 731 height 87
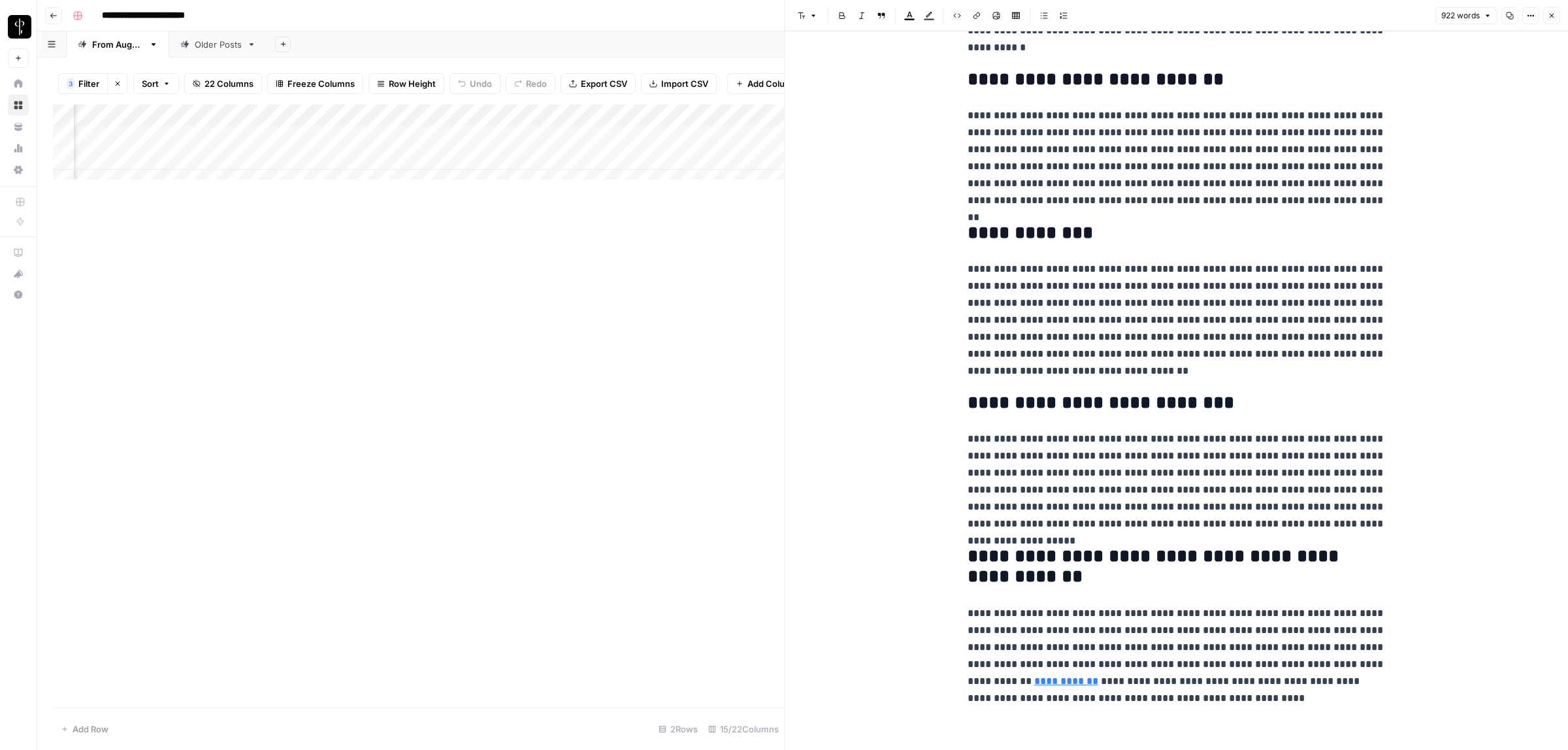
scroll to position [1315, 0]
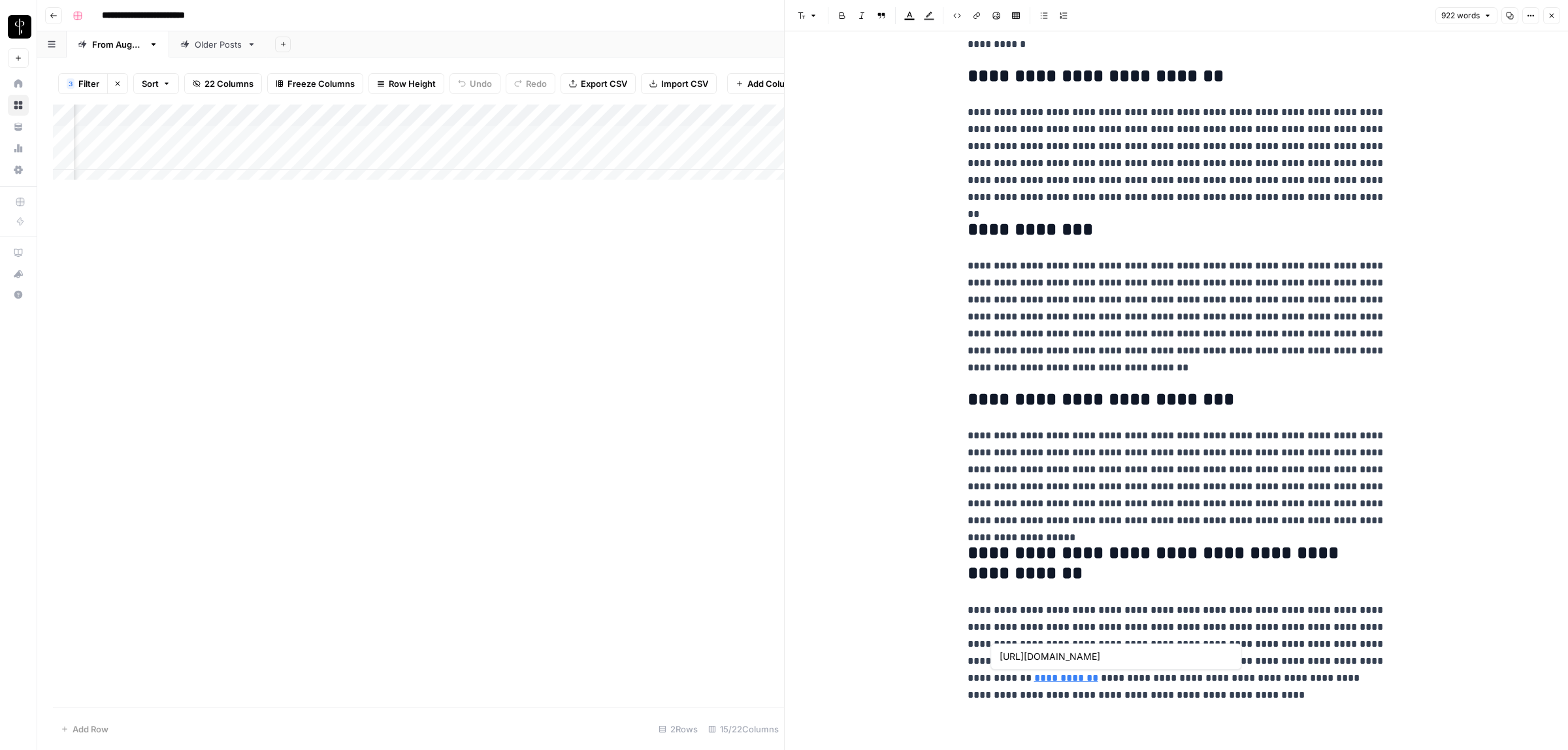
drag, startPoint x: 1019, startPoint y: 675, endPoint x: 1047, endPoint y: 674, distance: 28.0
click at [1035, 675] on link "**********" at bounding box center [1067, 678] width 64 height 10
click at [1184, 657] on icon at bounding box center [1188, 657] width 8 height 8
click at [1550, 14] on icon "button" at bounding box center [1552, 16] width 8 height 8
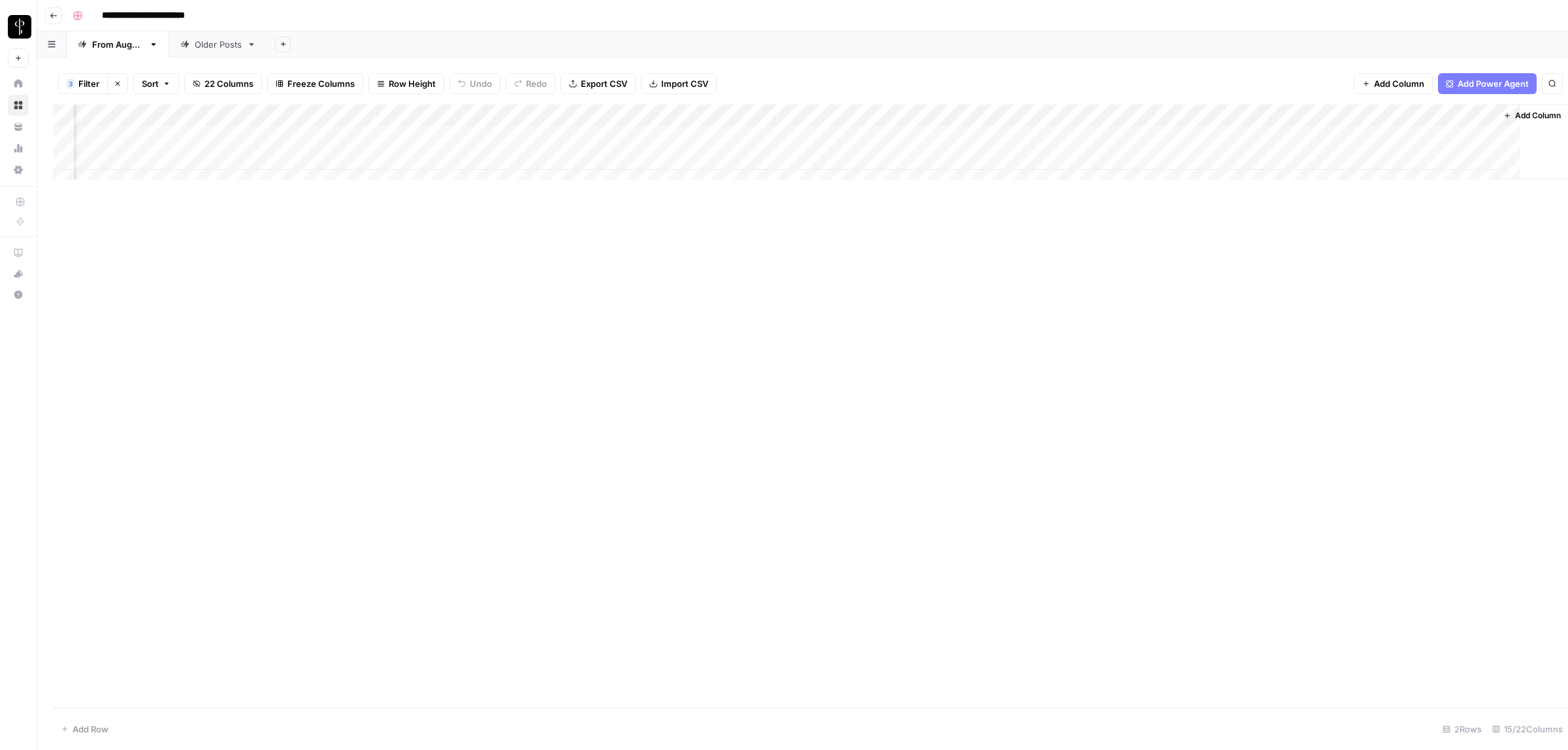
scroll to position [0, 511]
click at [905, 138] on div "Add Column" at bounding box center [803, 148] width 1499 height 87
click at [648, 158] on div "Add Column" at bounding box center [803, 148] width 1499 height 87
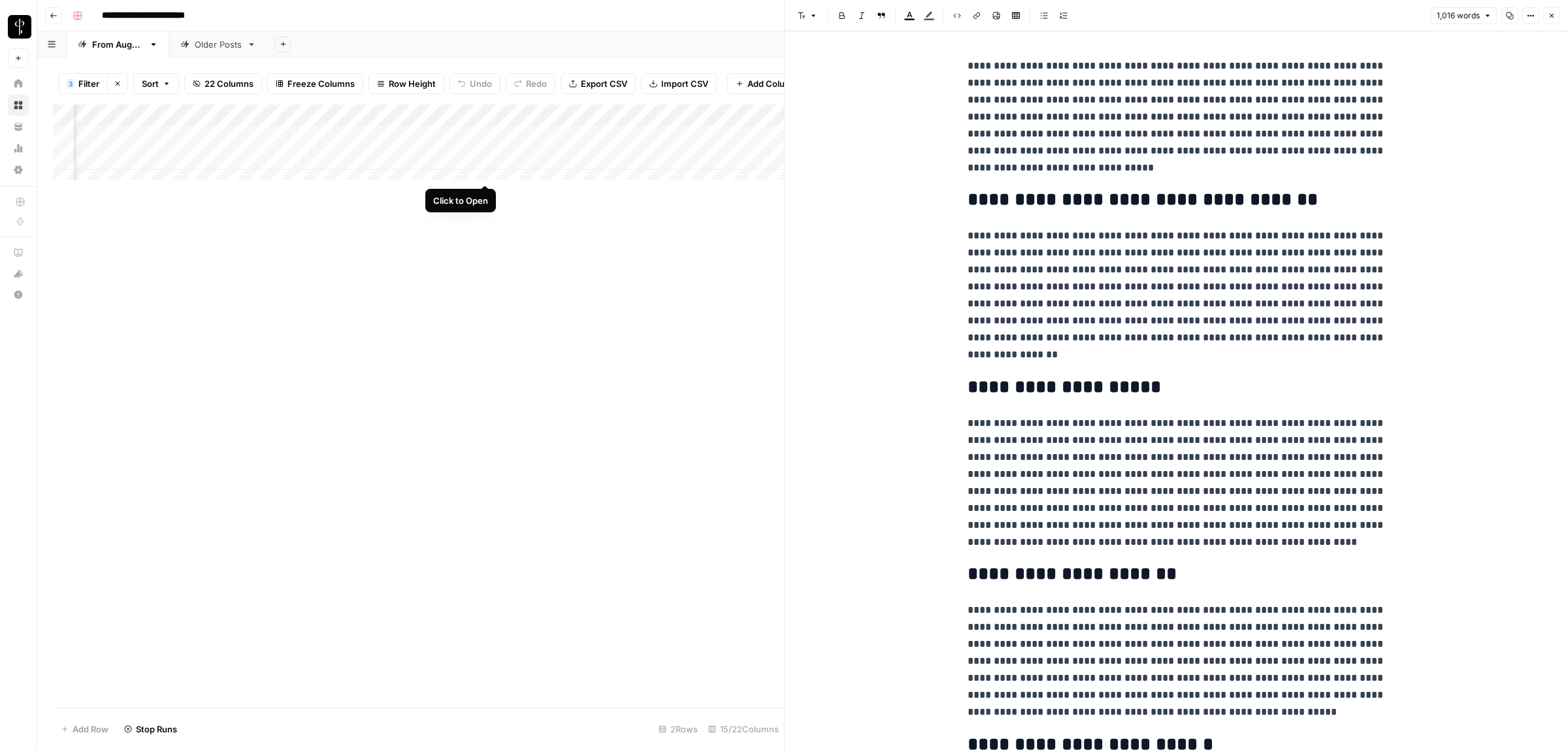
click at [488, 172] on div "Add Column" at bounding box center [418, 148] width 731 height 87
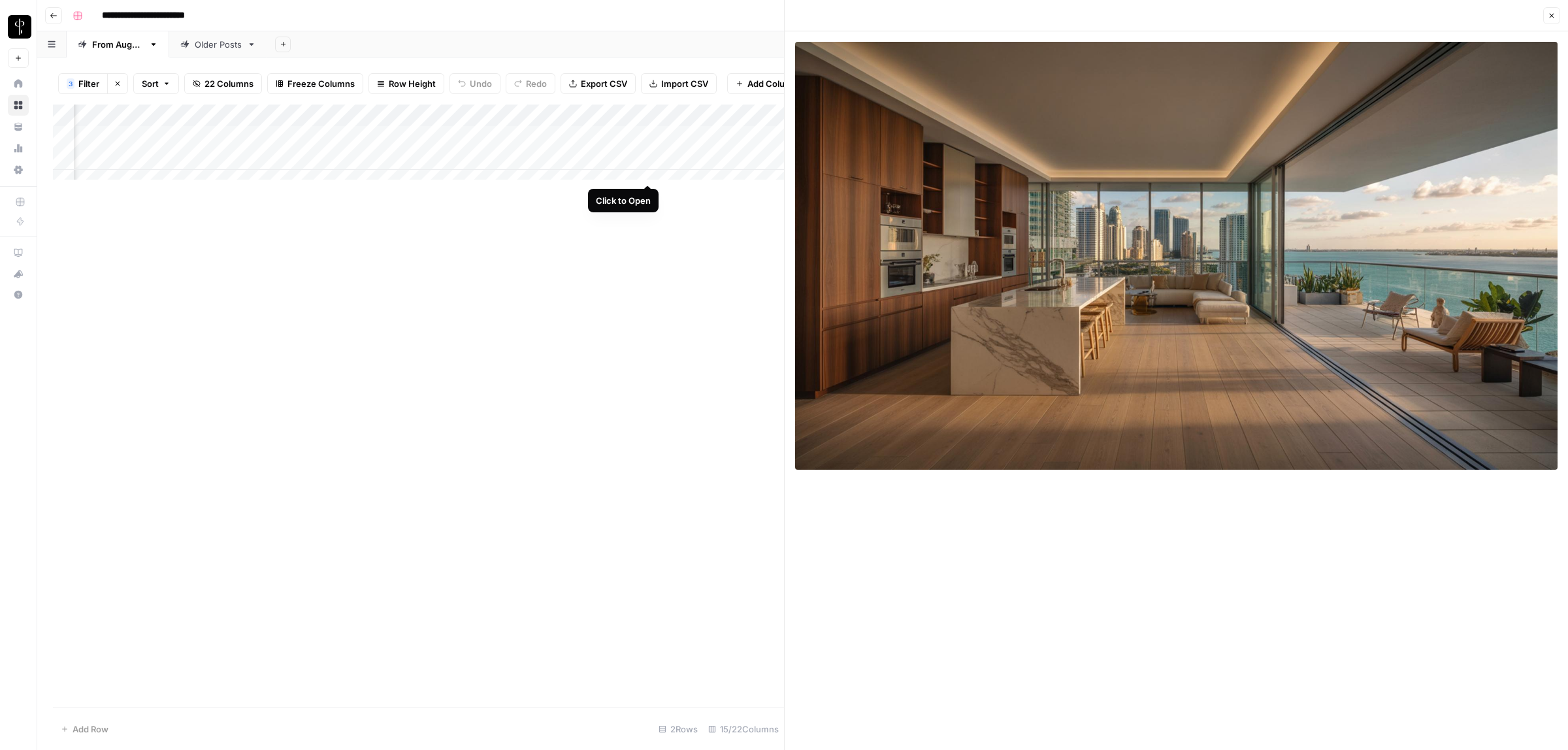
click at [652, 172] on div "Add Column" at bounding box center [418, 148] width 731 height 87
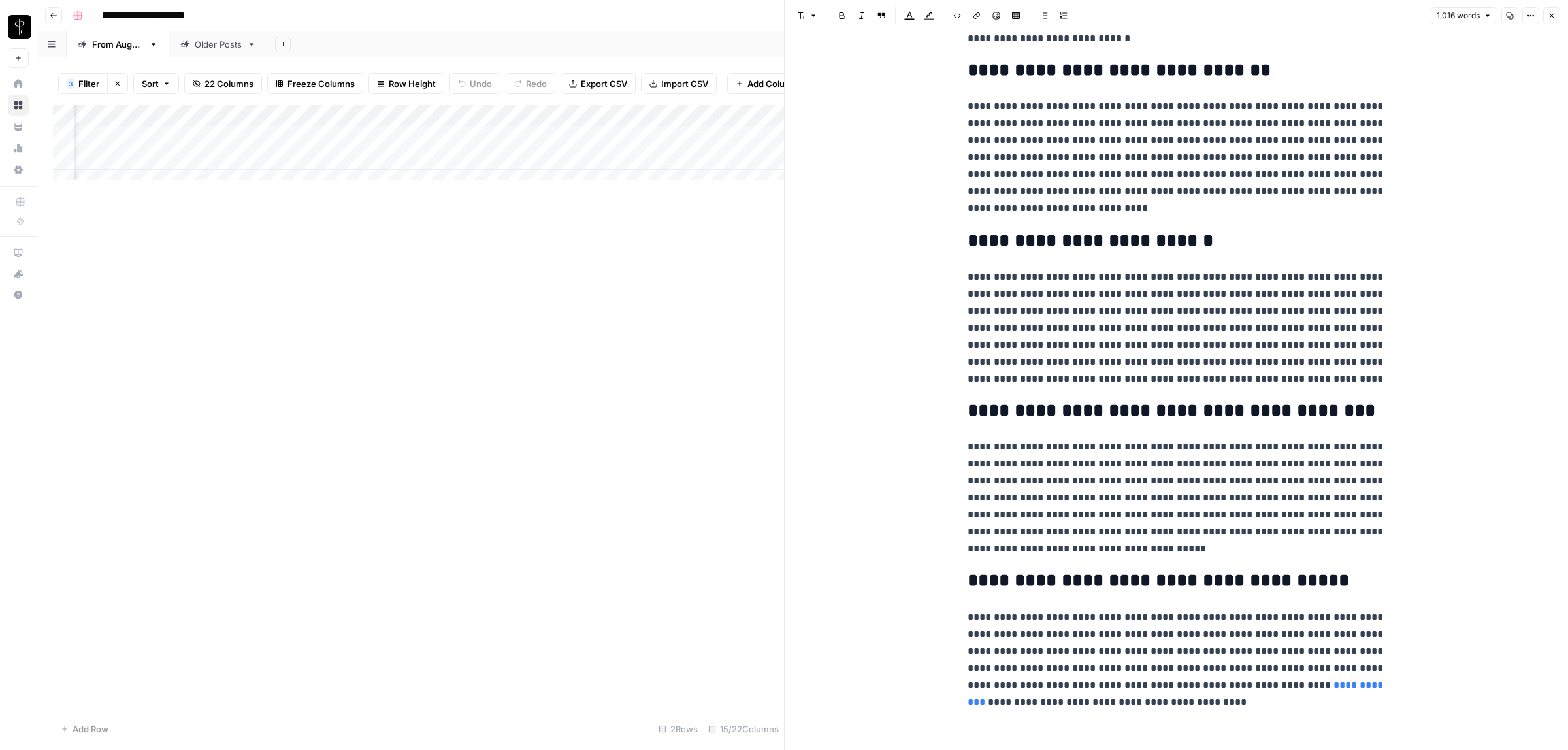
scroll to position [1363, 0]
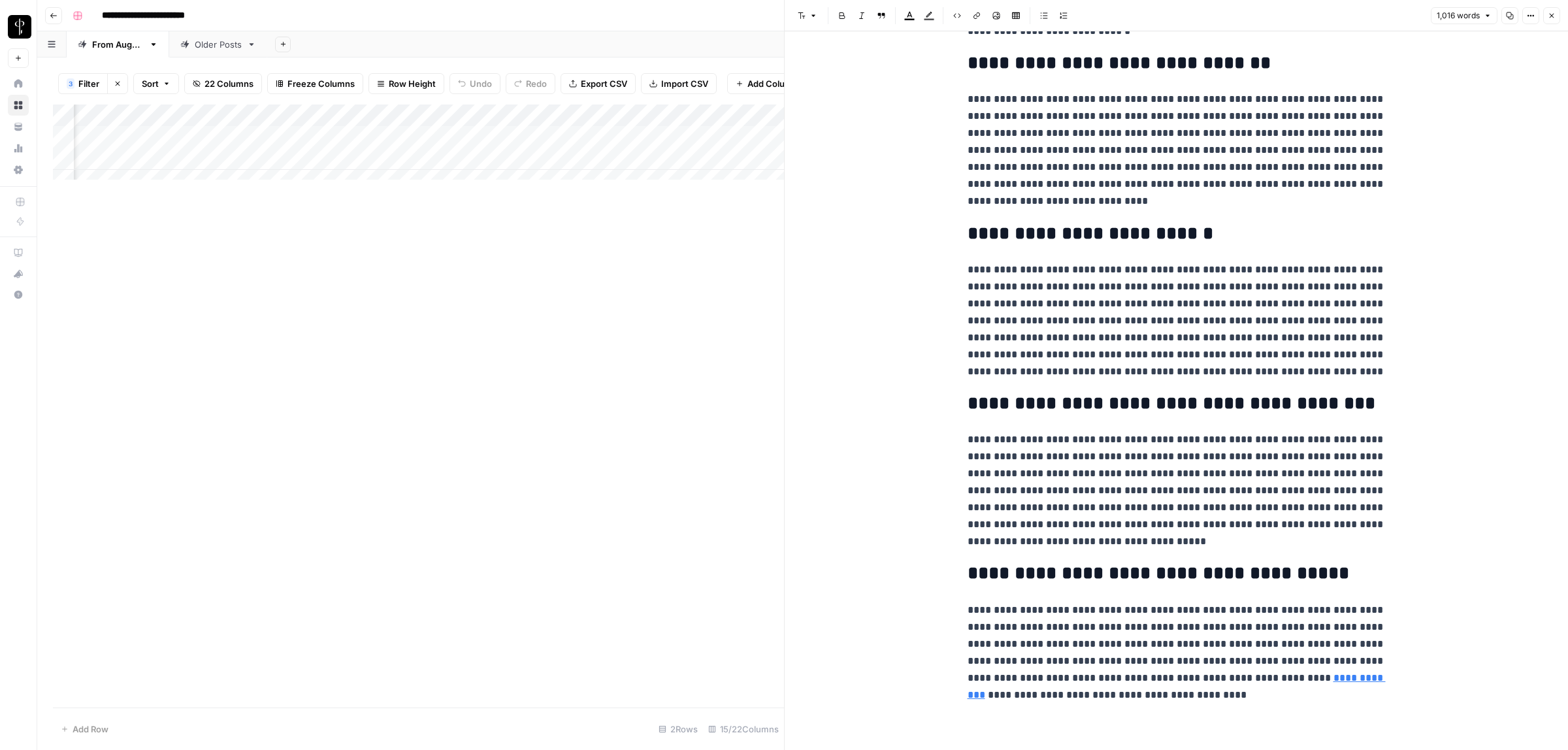
click at [1263, 677] on link "**********" at bounding box center [1176, 686] width 418 height 26
click at [1412, 660] on icon at bounding box center [1413, 657] width 8 height 8
click at [1549, 18] on icon "button" at bounding box center [1552, 16] width 8 height 8
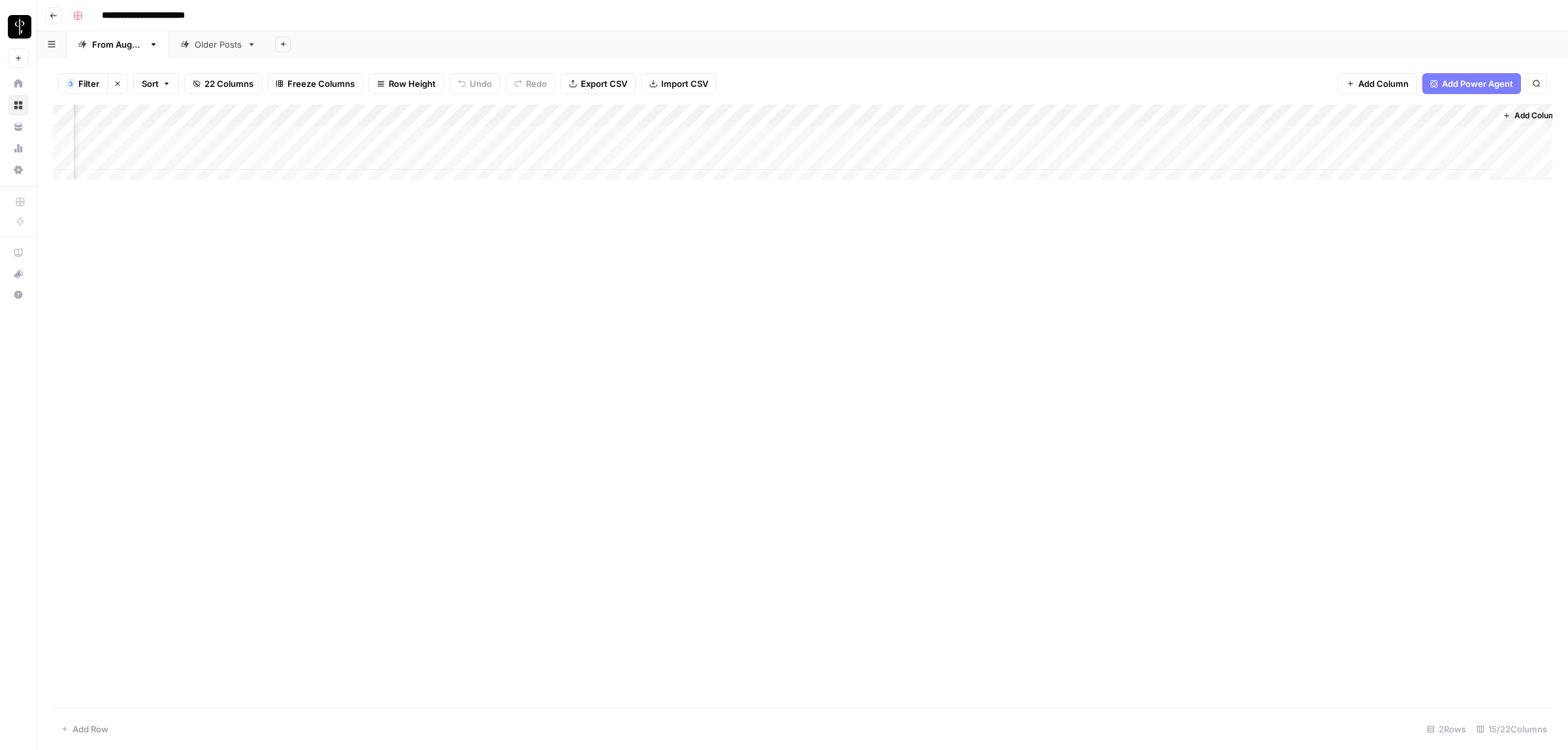
click at [900, 159] on div "Add Column" at bounding box center [803, 148] width 1499 height 87
click at [1257, 136] on div "Add Column" at bounding box center [803, 148] width 1499 height 87
click at [1260, 185] on button "Posted" at bounding box center [1261, 188] width 39 height 16
click at [1249, 164] on div "Add Column" at bounding box center [803, 148] width 1499 height 87
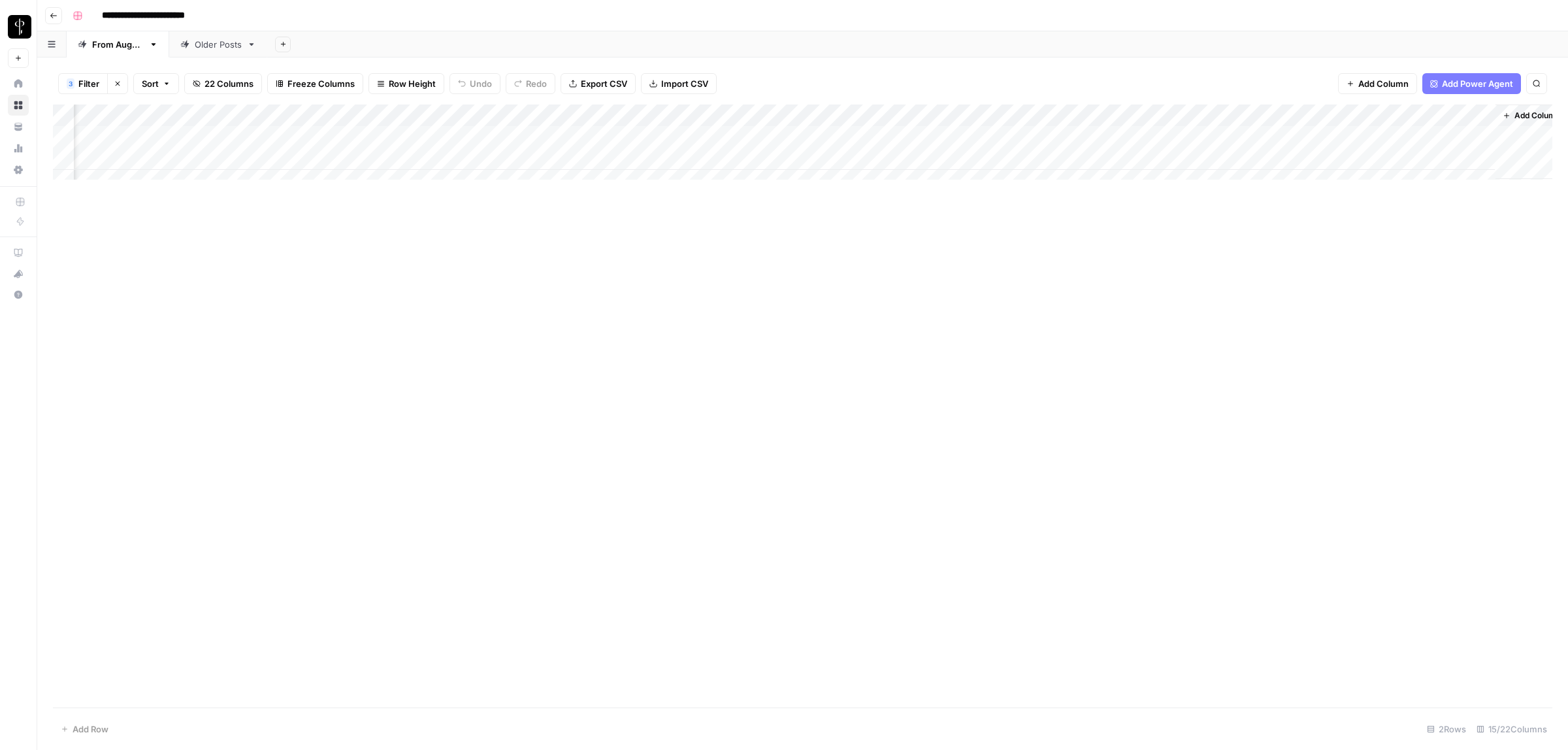
click at [1249, 164] on div "Add Column" at bounding box center [803, 148] width 1499 height 87
click at [1257, 207] on button "Posted" at bounding box center [1261, 210] width 39 height 16
type input "**********"
